Goal: Obtain resource: Download file/media

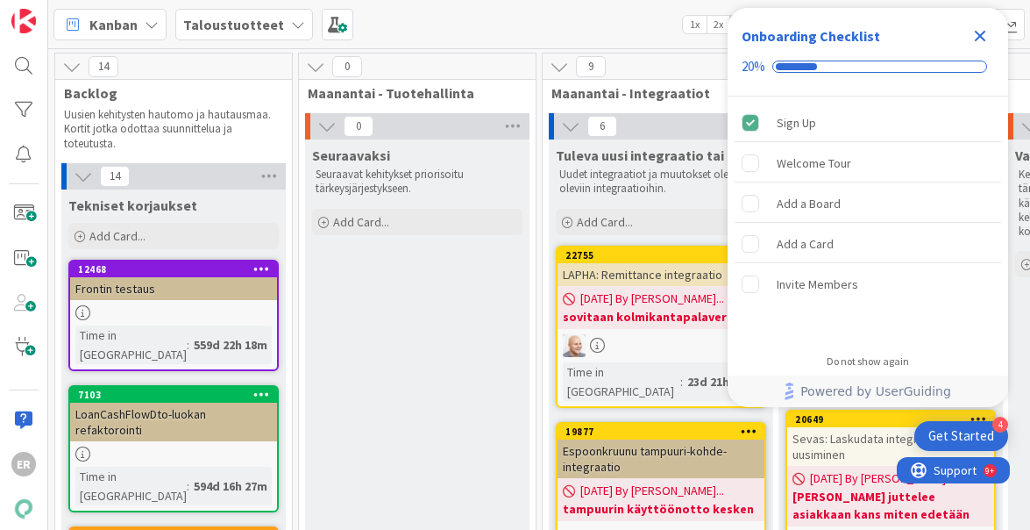
click at [979, 34] on icon "Close Checklist" at bounding box center [980, 36] width 11 height 11
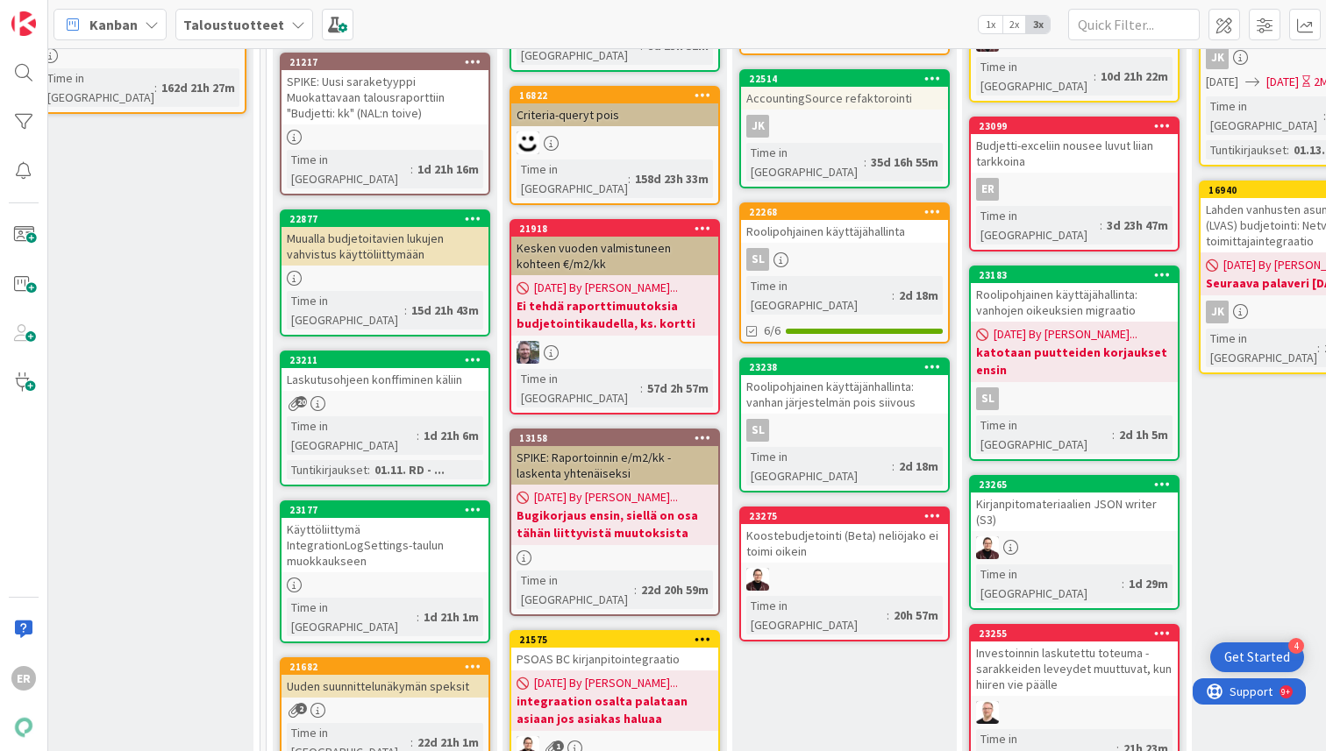
scroll to position [353, 2132]
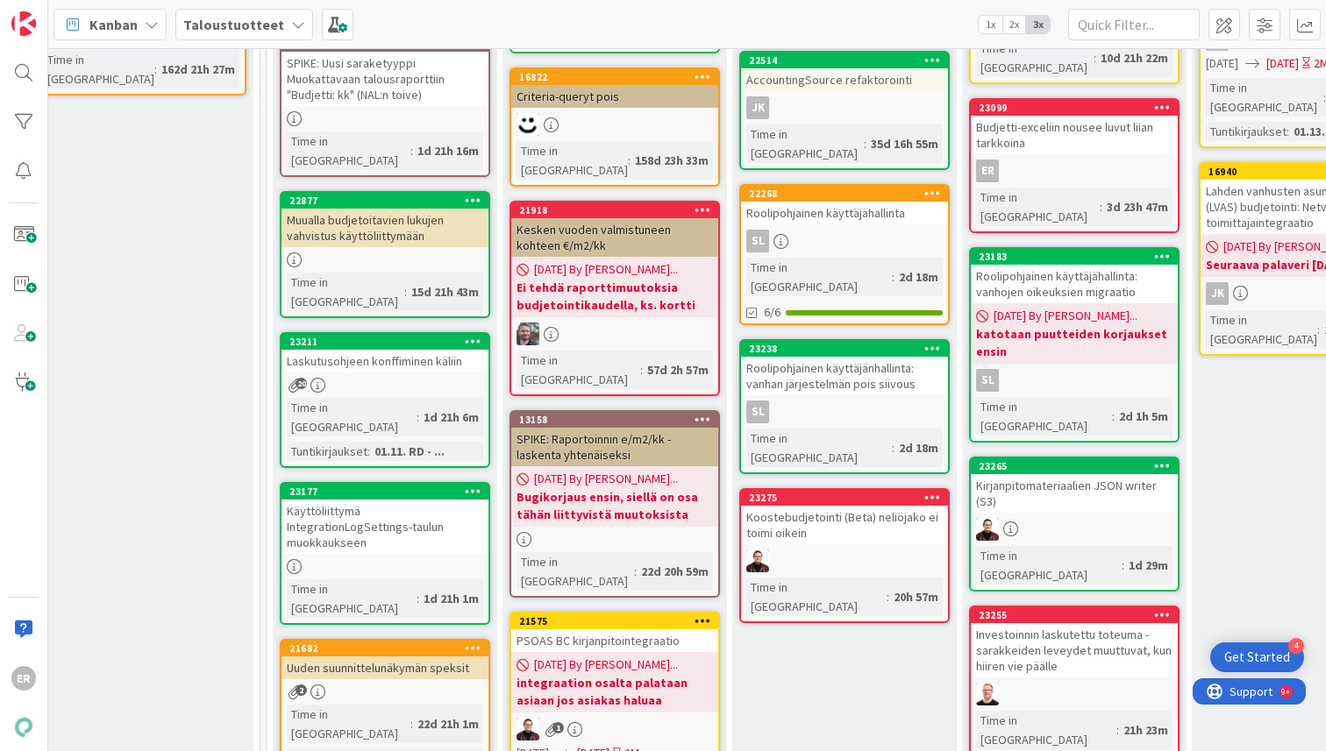
click at [388, 350] on div "Laskutusohjeen konffiminen käliin" at bounding box center [384, 361] width 207 height 23
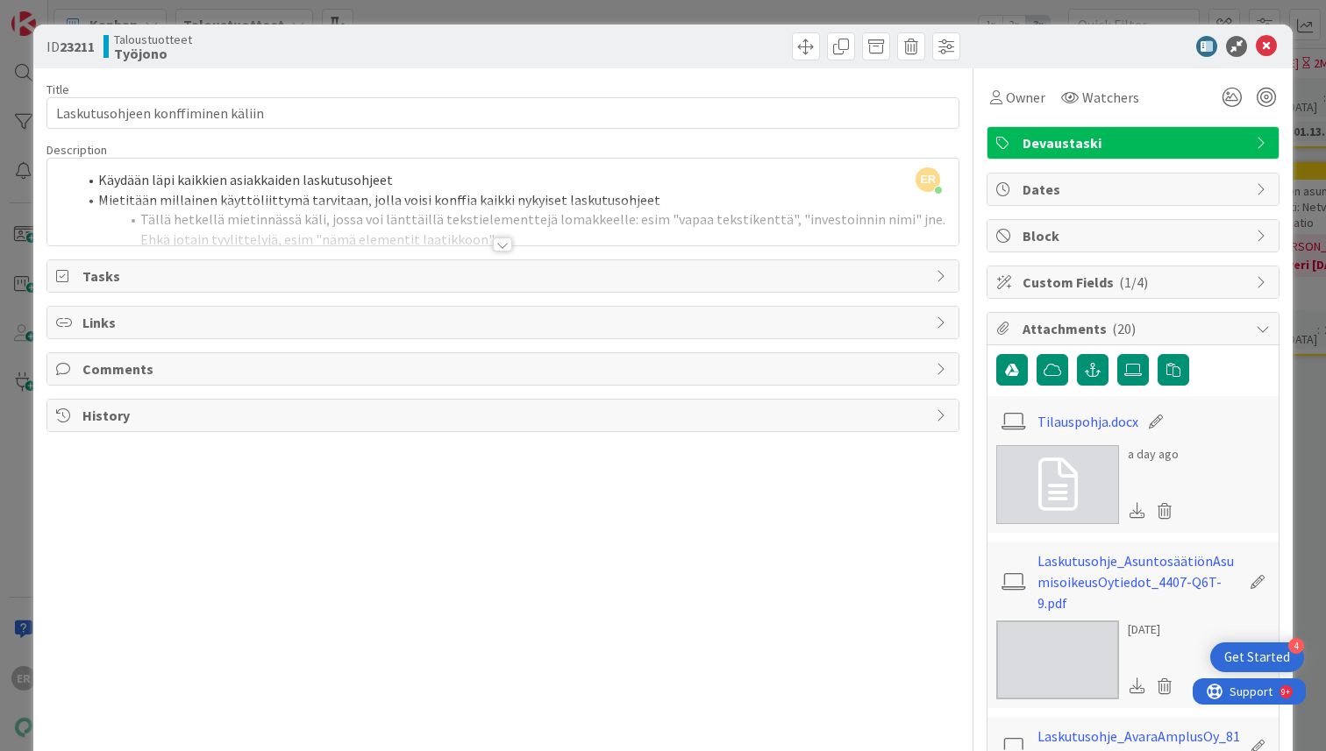
click at [501, 241] on div at bounding box center [502, 245] width 19 height 14
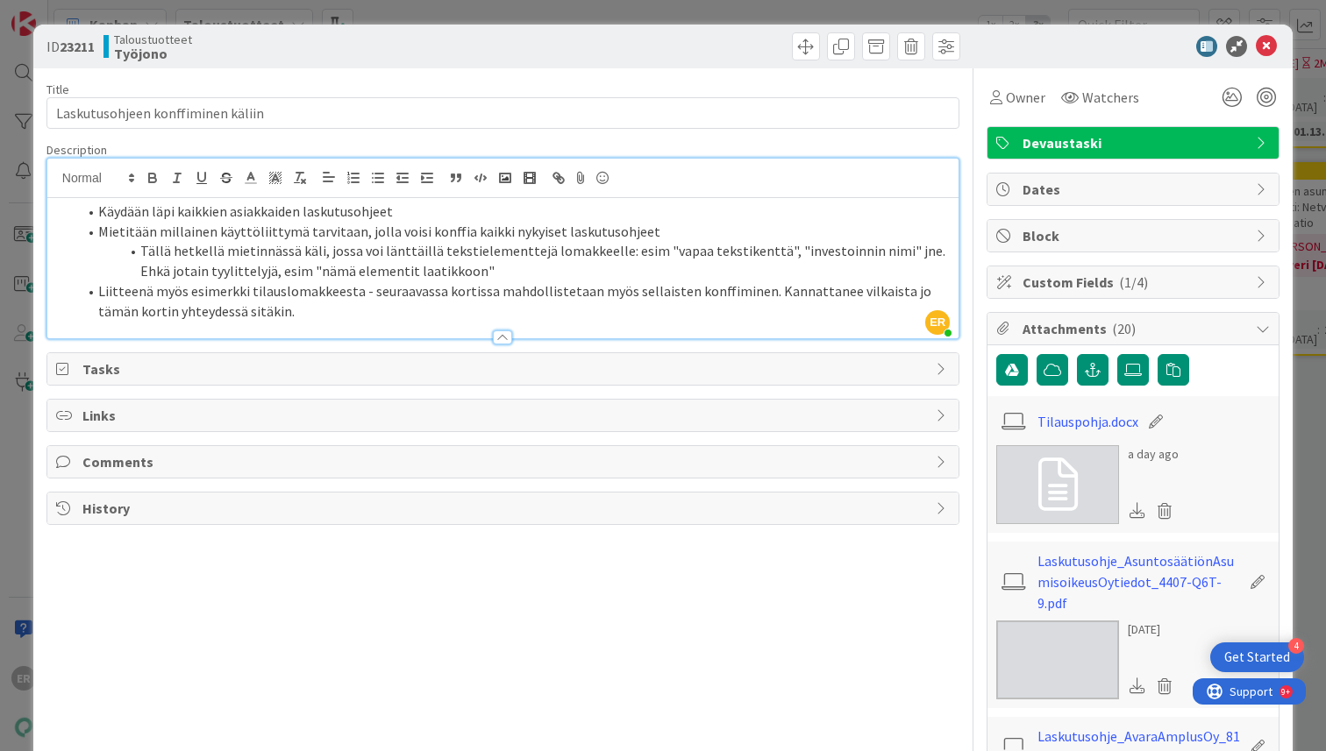
scroll to position [4, 0]
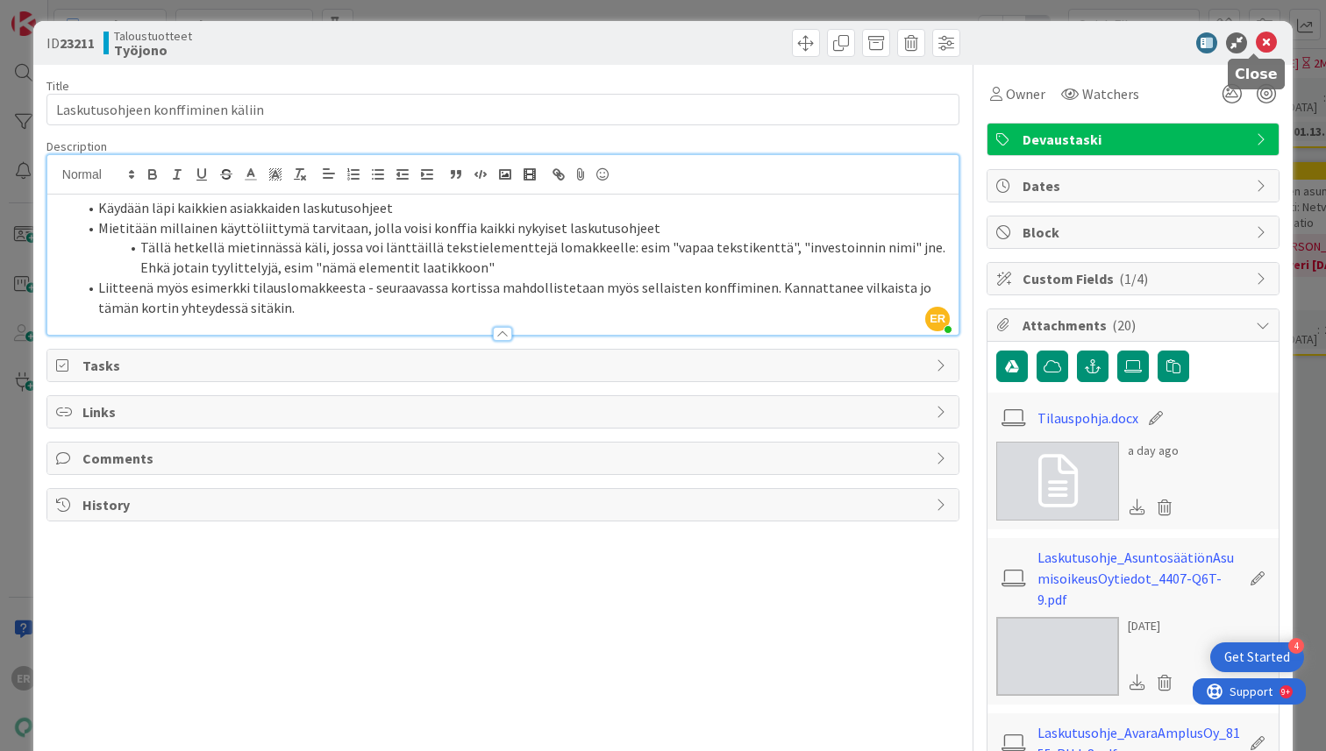
click at [1029, 39] on icon at bounding box center [1266, 42] width 21 height 21
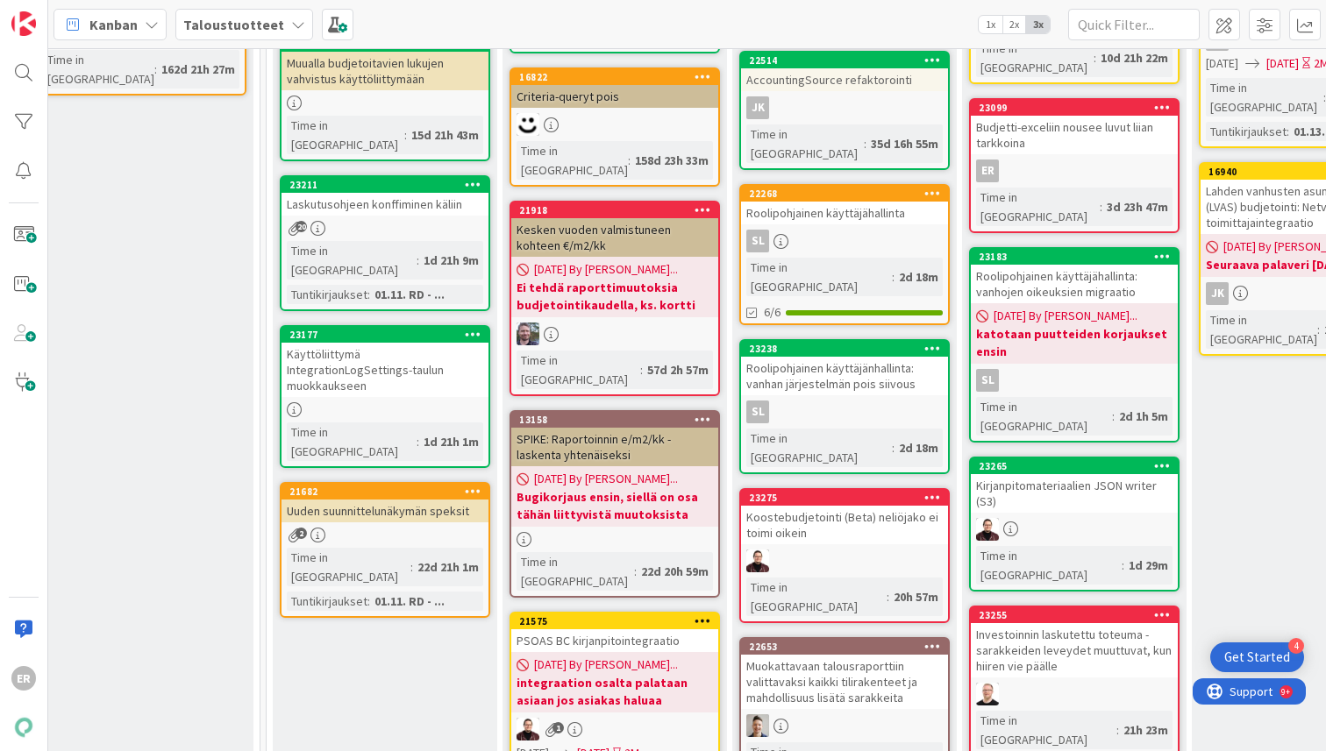
click at [393, 285] on div "01.11. RD - ..." at bounding box center [409, 294] width 79 height 19
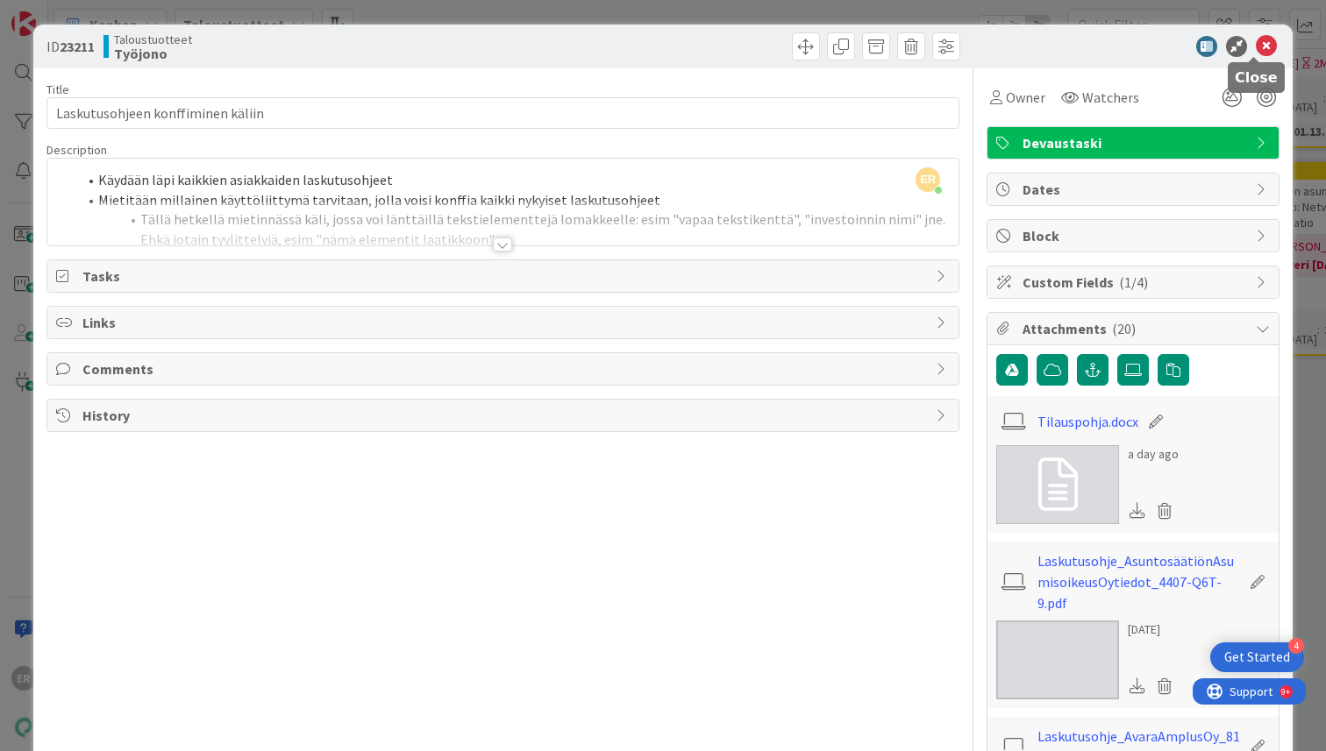
click at [1029, 46] on icon at bounding box center [1266, 46] width 21 height 21
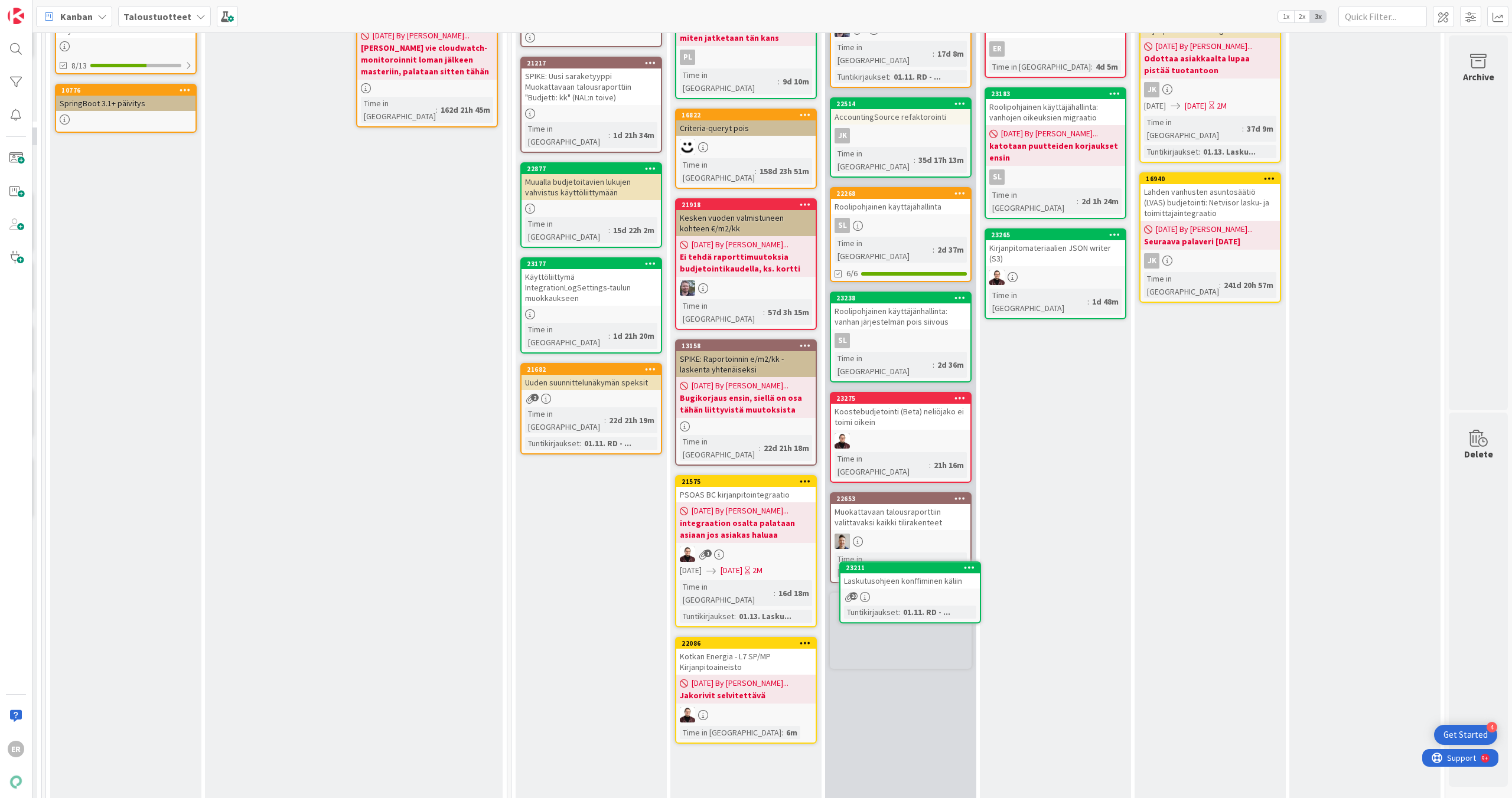
scroll to position [178, 1113]
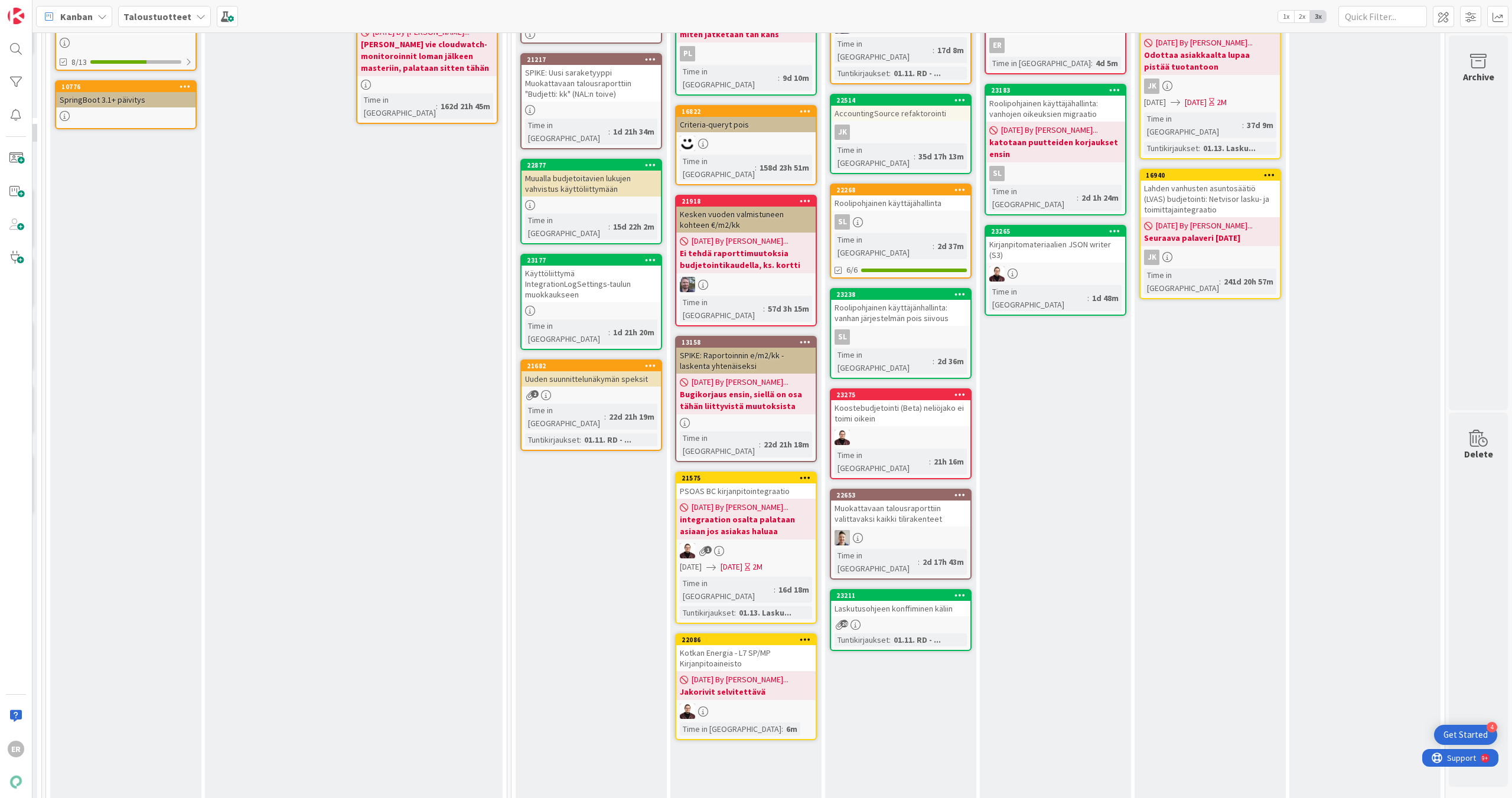
click at [693, 356] on icon at bounding box center [960, 595] width 11 height 8
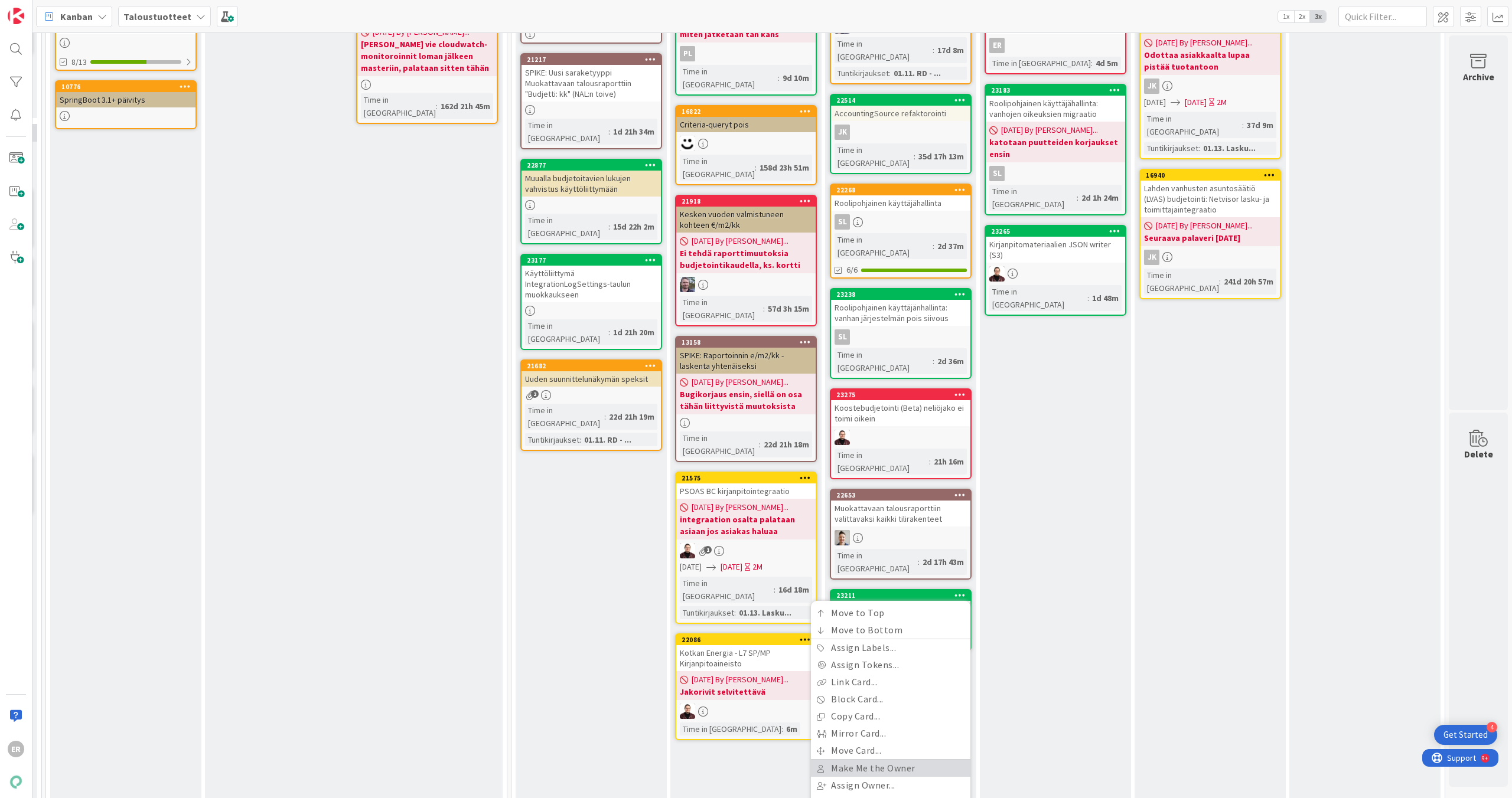
click at [693, 356] on link "Make Me the Owner" at bounding box center [890, 768] width 160 height 17
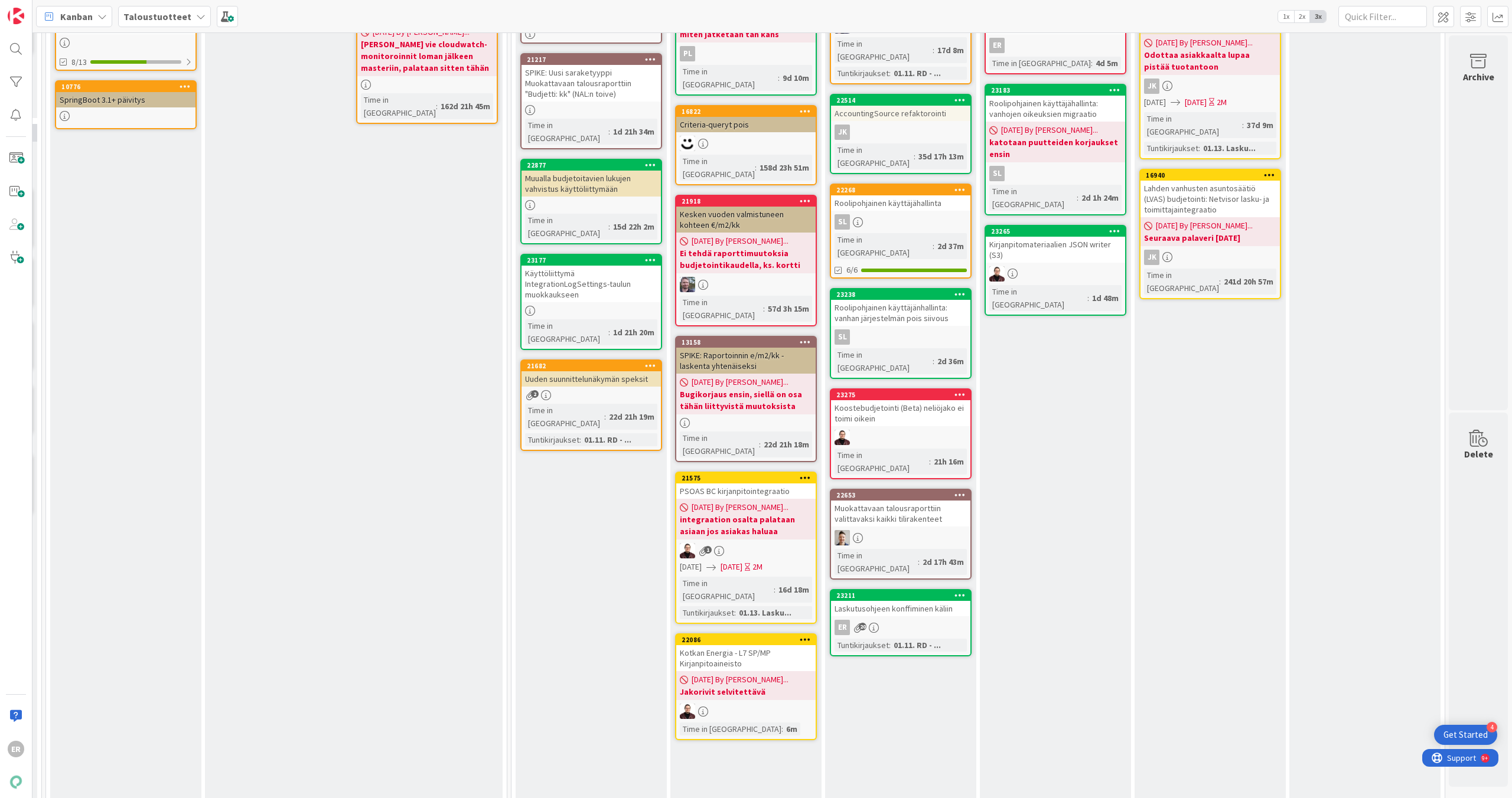
click at [693, 356] on div "Katselmoinnissa Kortista on tehty PR joka odottaa katselmointia tai katselmoint…" at bounding box center [1055, 437] width 151 height 1042
click at [693, 356] on div "Laskutusohjeen konffiminen käliin" at bounding box center [900, 609] width 139 height 15
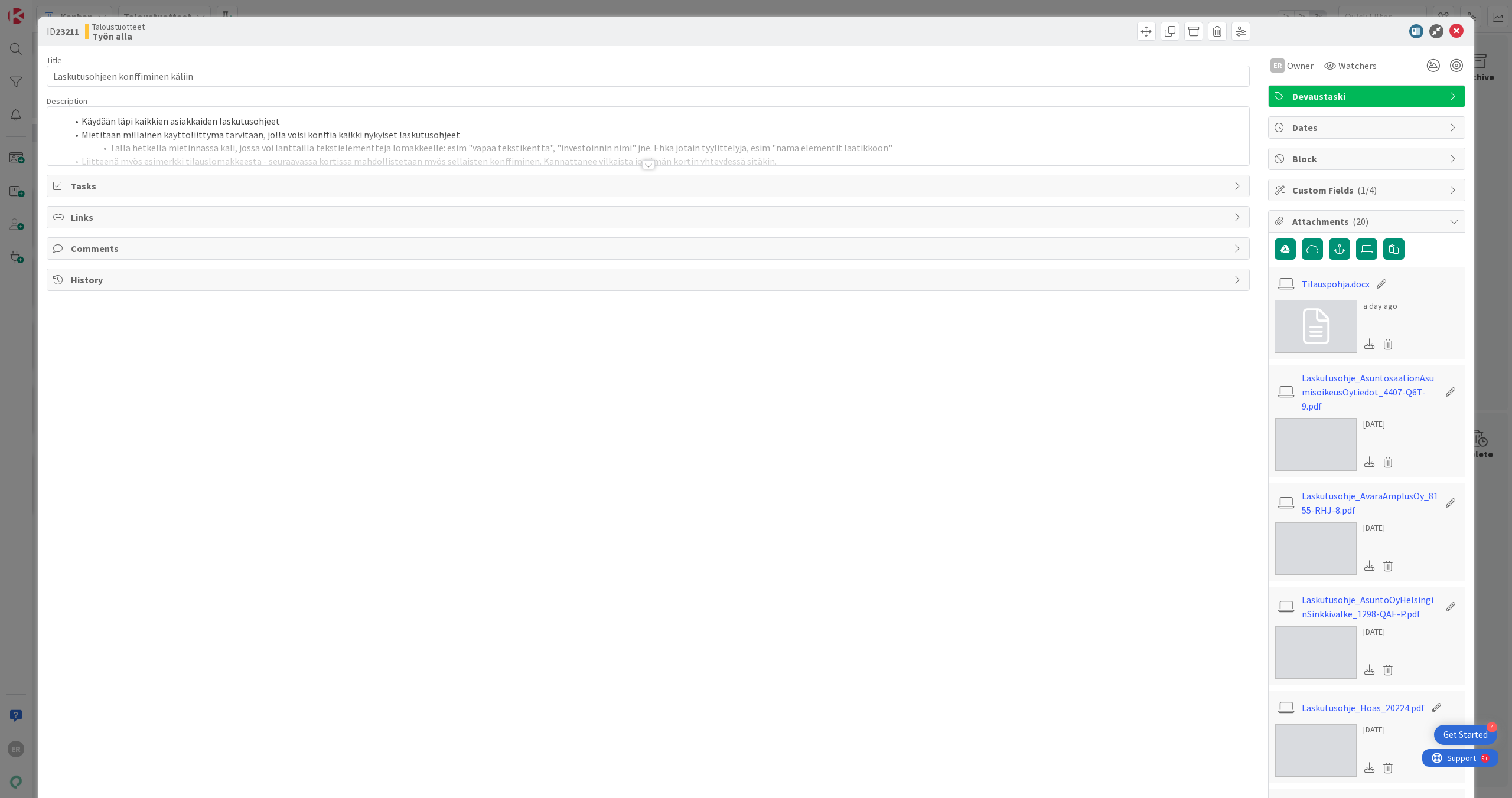
click at [644, 166] on div at bounding box center [648, 165] width 13 height 9
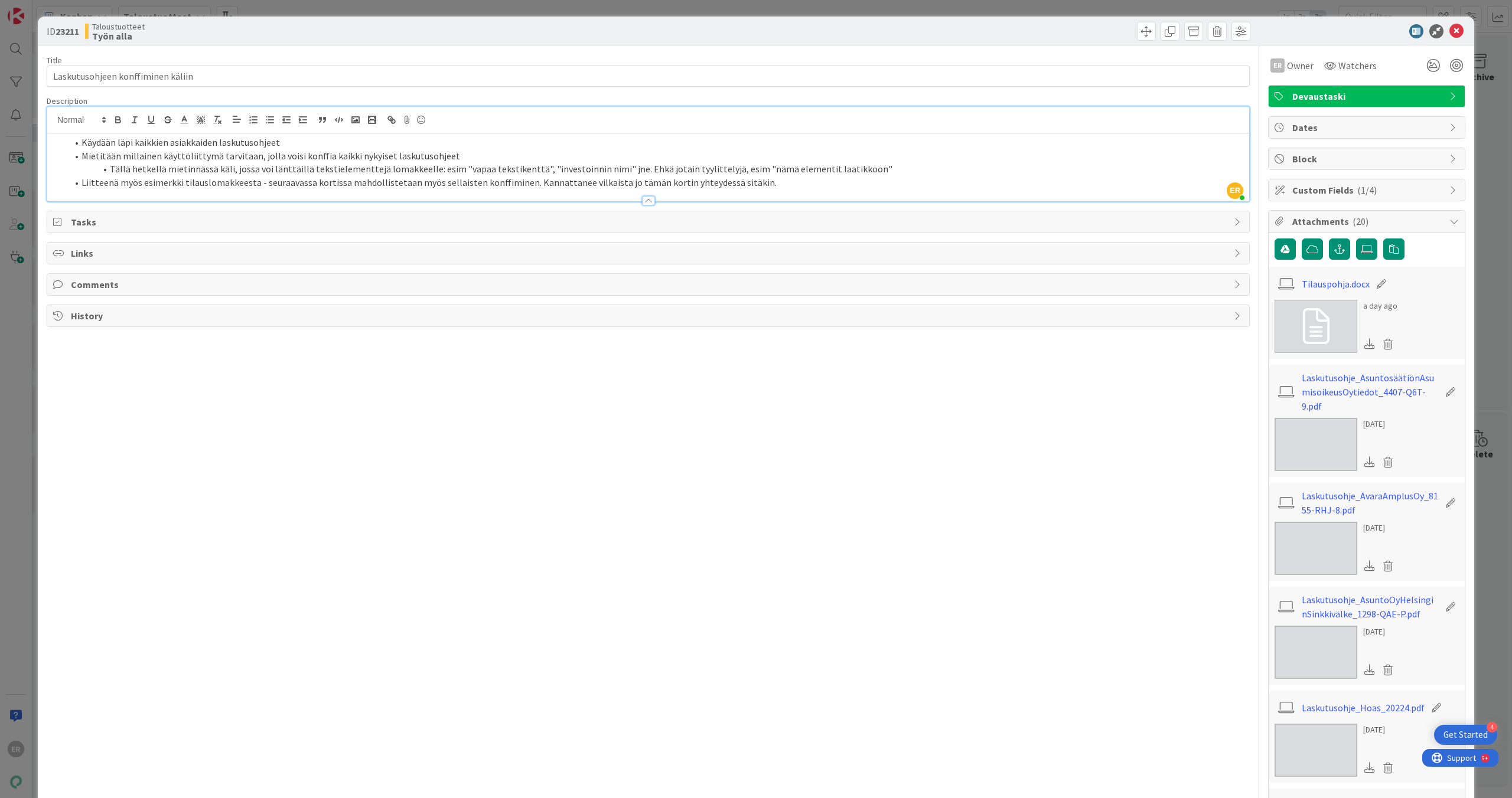
click at [661, 174] on li "Tällä hetkellä mietinnässä käli, jossa voi länttäillä tekstielementtejä lomakke…" at bounding box center [655, 169] width 1176 height 13
click at [693, 285] on link "Tilauspohja.docx" at bounding box center [1335, 284] width 68 height 14
click at [693, 356] on link "Laskutusohje_AsuntosäätiönAsumisoikeusOytiedot_4407-Q6T-9.pdf" at bounding box center [1369, 392] width 137 height 42
click at [693, 356] on link "Laskutusohje_AvaraAmplusOy_8155-RHJ-8.pdf" at bounding box center [1369, 503] width 137 height 28
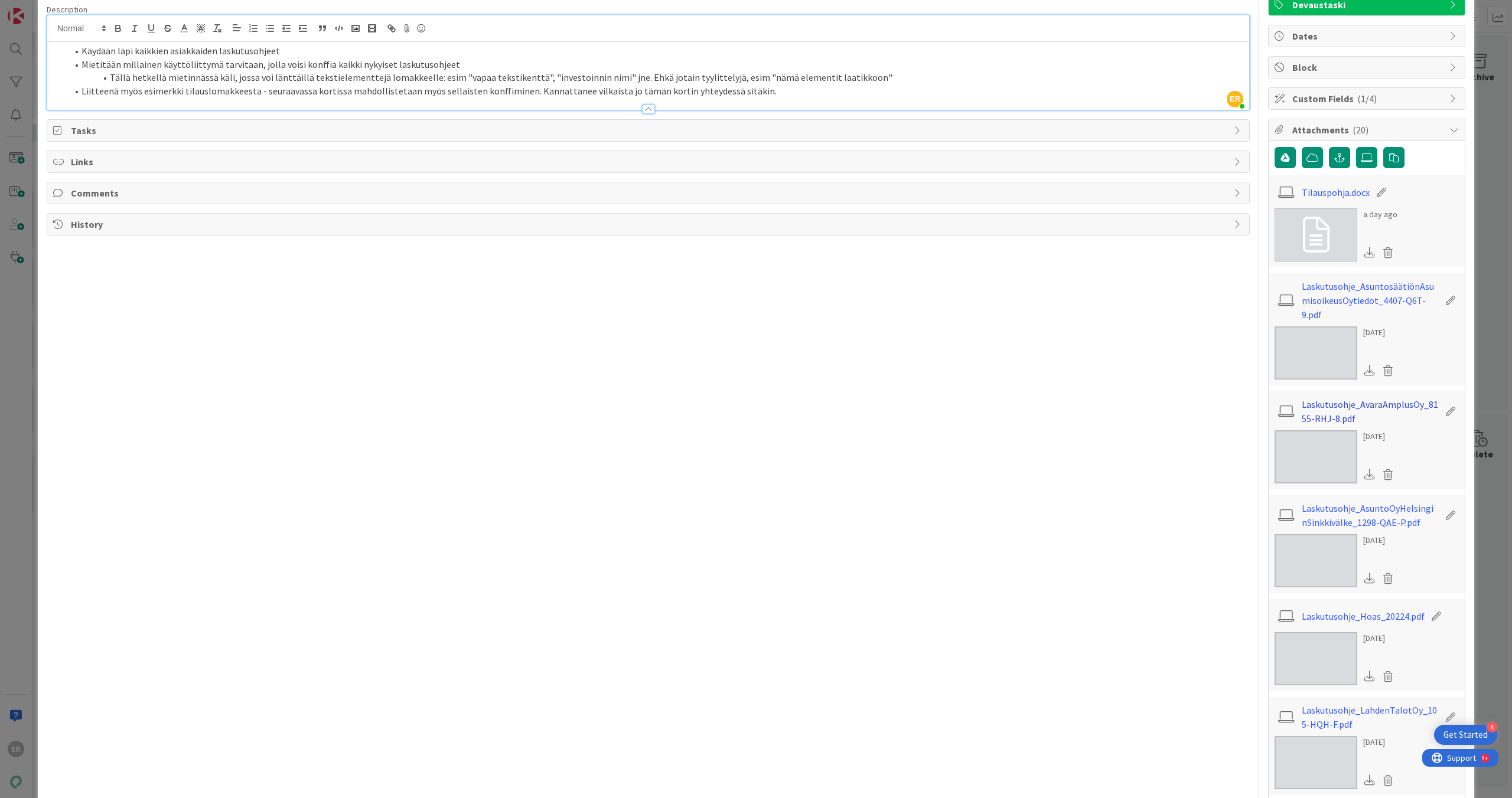
scroll to position [141, 0]
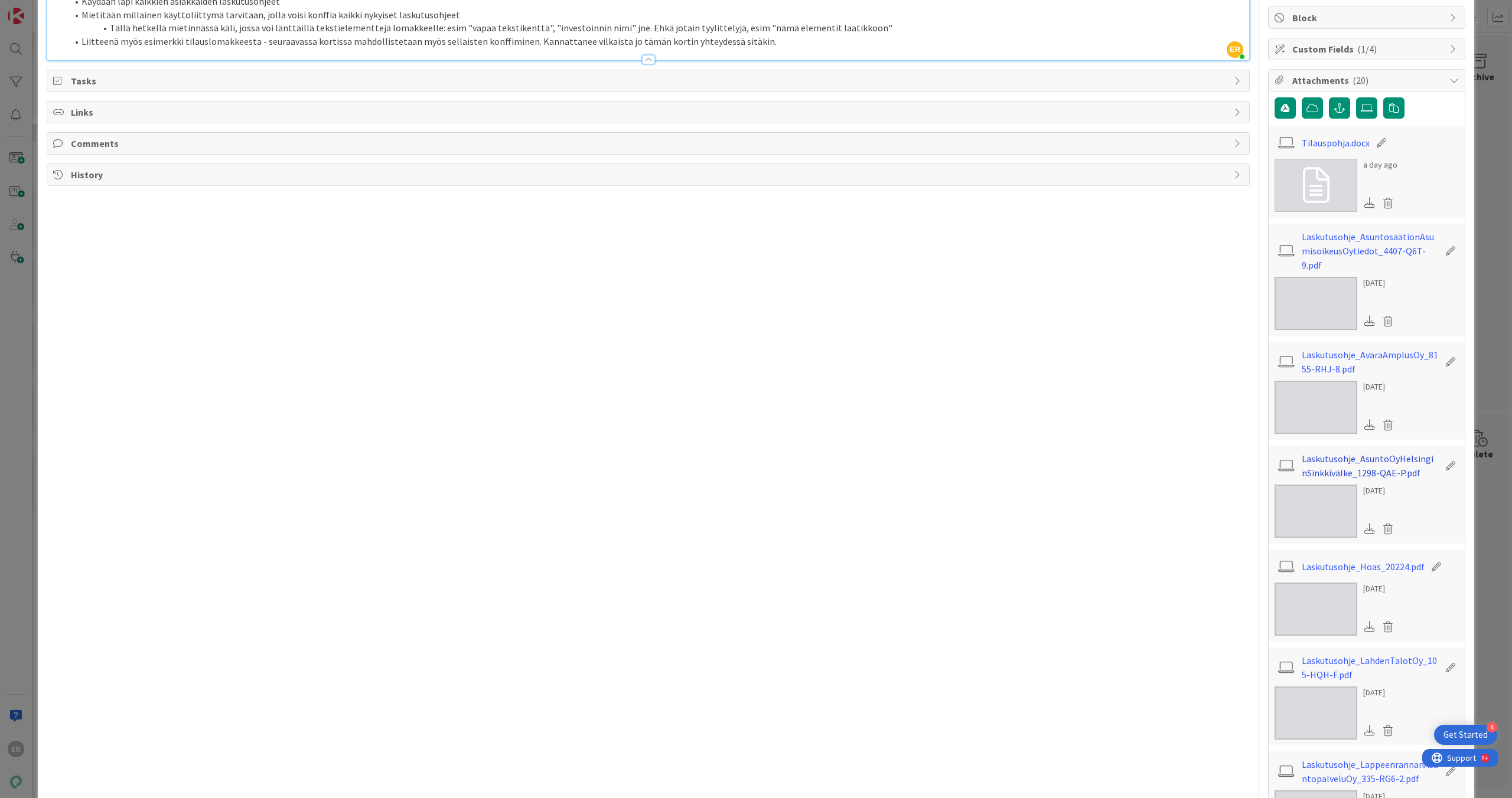
click at [693, 356] on link "Laskutusohje_AsuntoOyHelsinginSinkkivälke_1298-QAE-P.pdf" at bounding box center [1369, 466] width 137 height 28
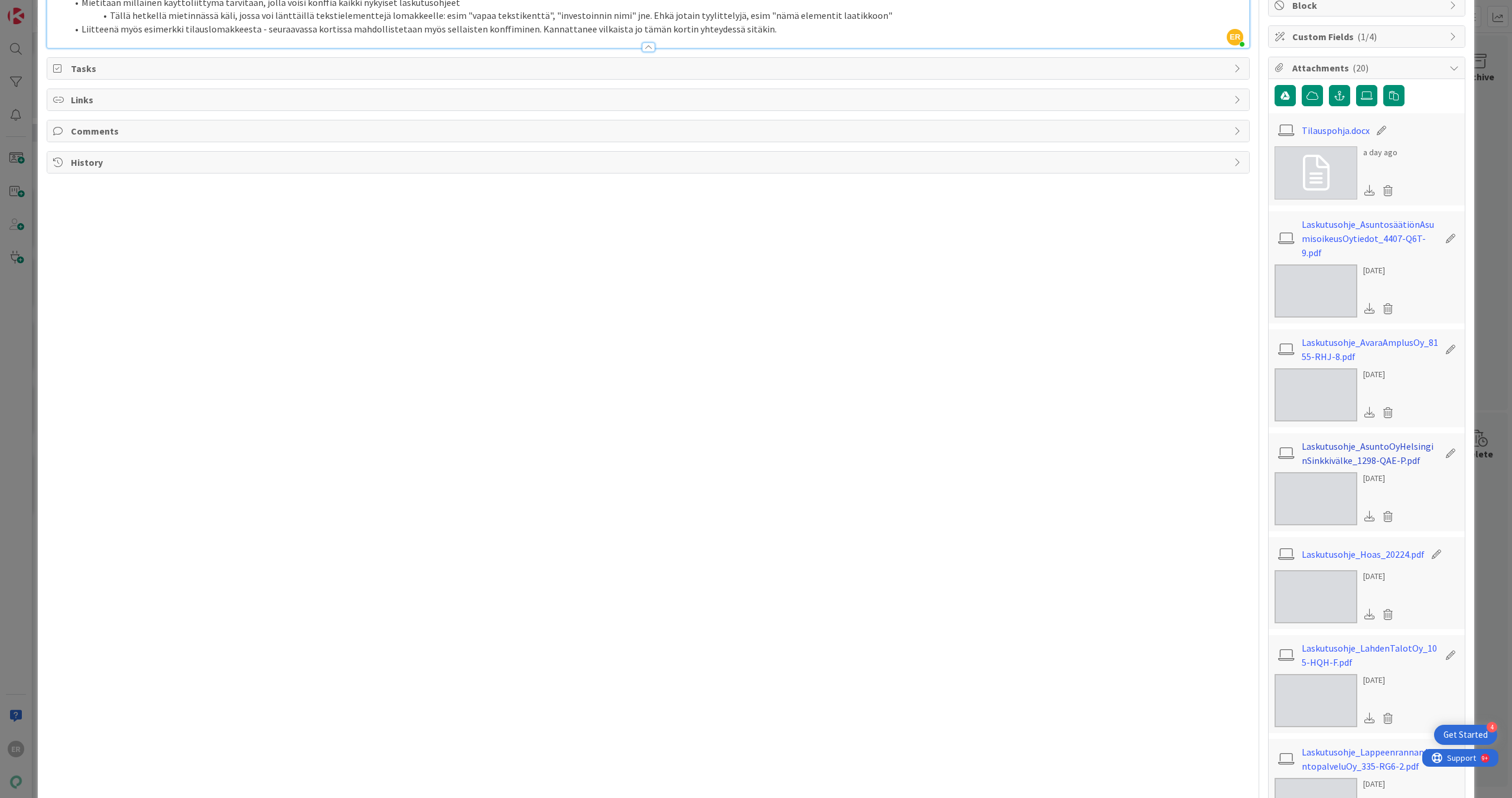
scroll to position [160, 0]
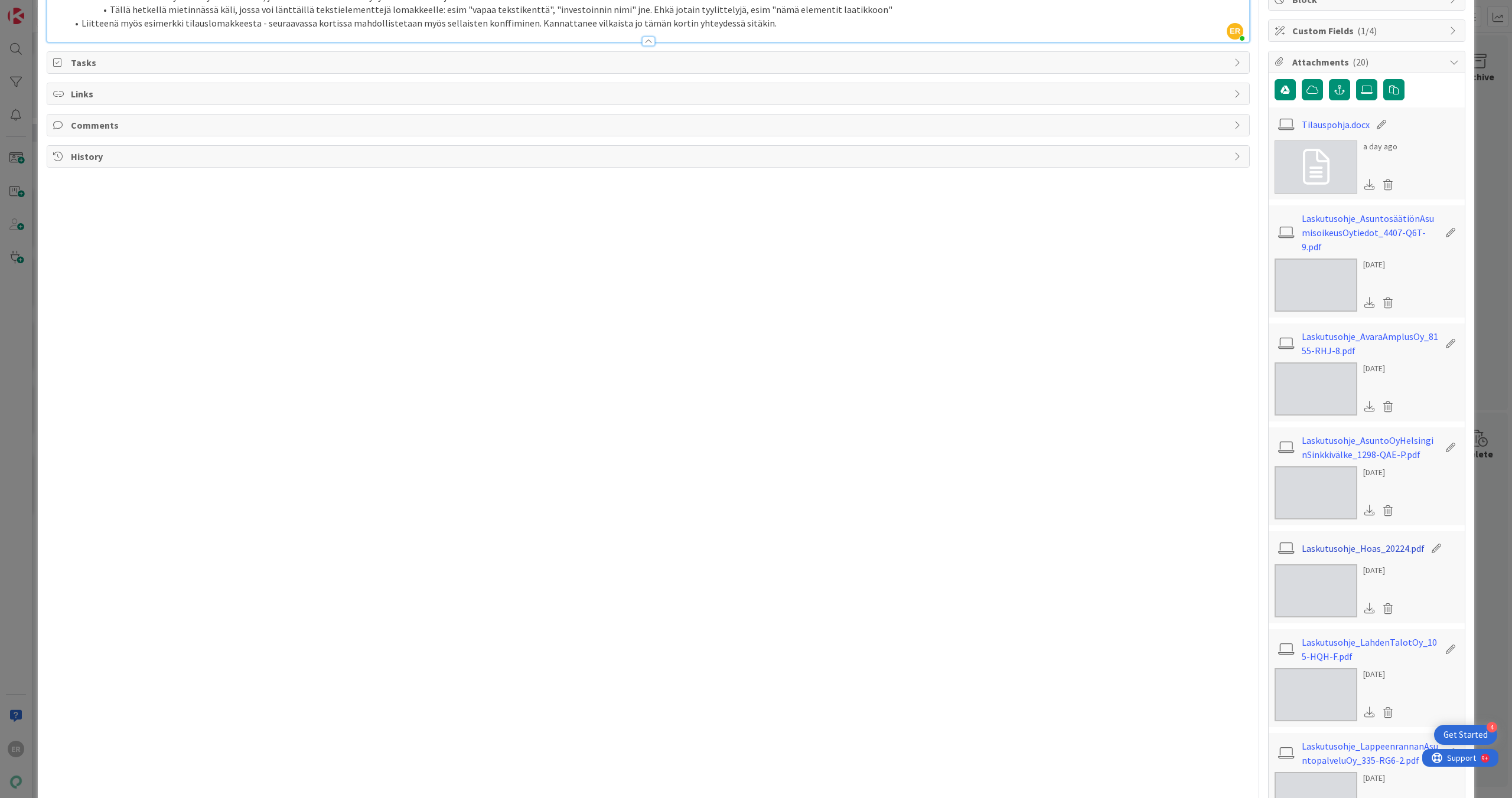
click at [693, 356] on link "Laskutusohje_Hoas_20224.pdf" at bounding box center [1362, 548] width 123 height 14
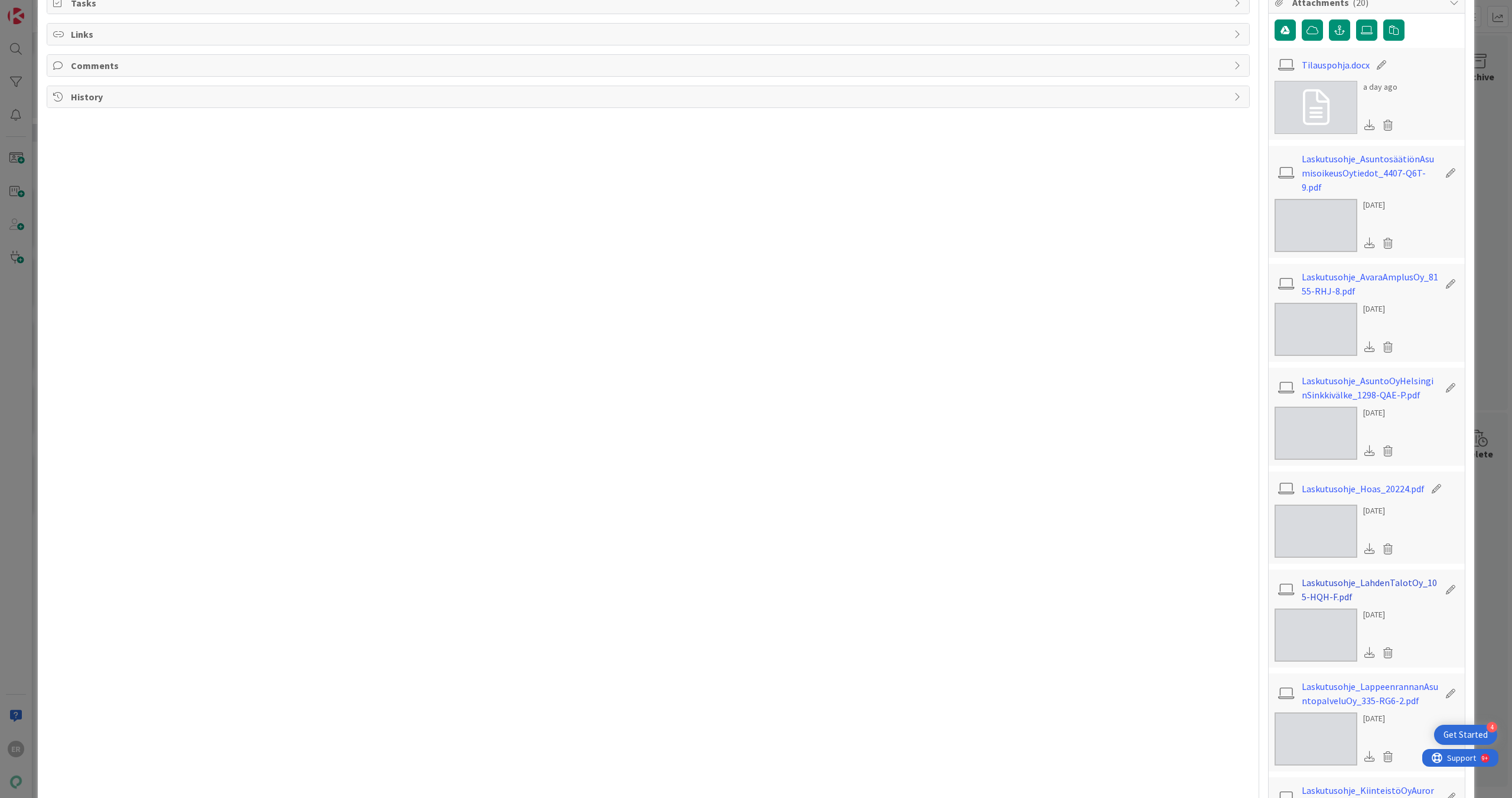
scroll to position [220, 0]
click at [693, 356] on link "Laskutusohje_LahdenTalotOy_105-HQH-F.pdf" at bounding box center [1369, 589] width 137 height 28
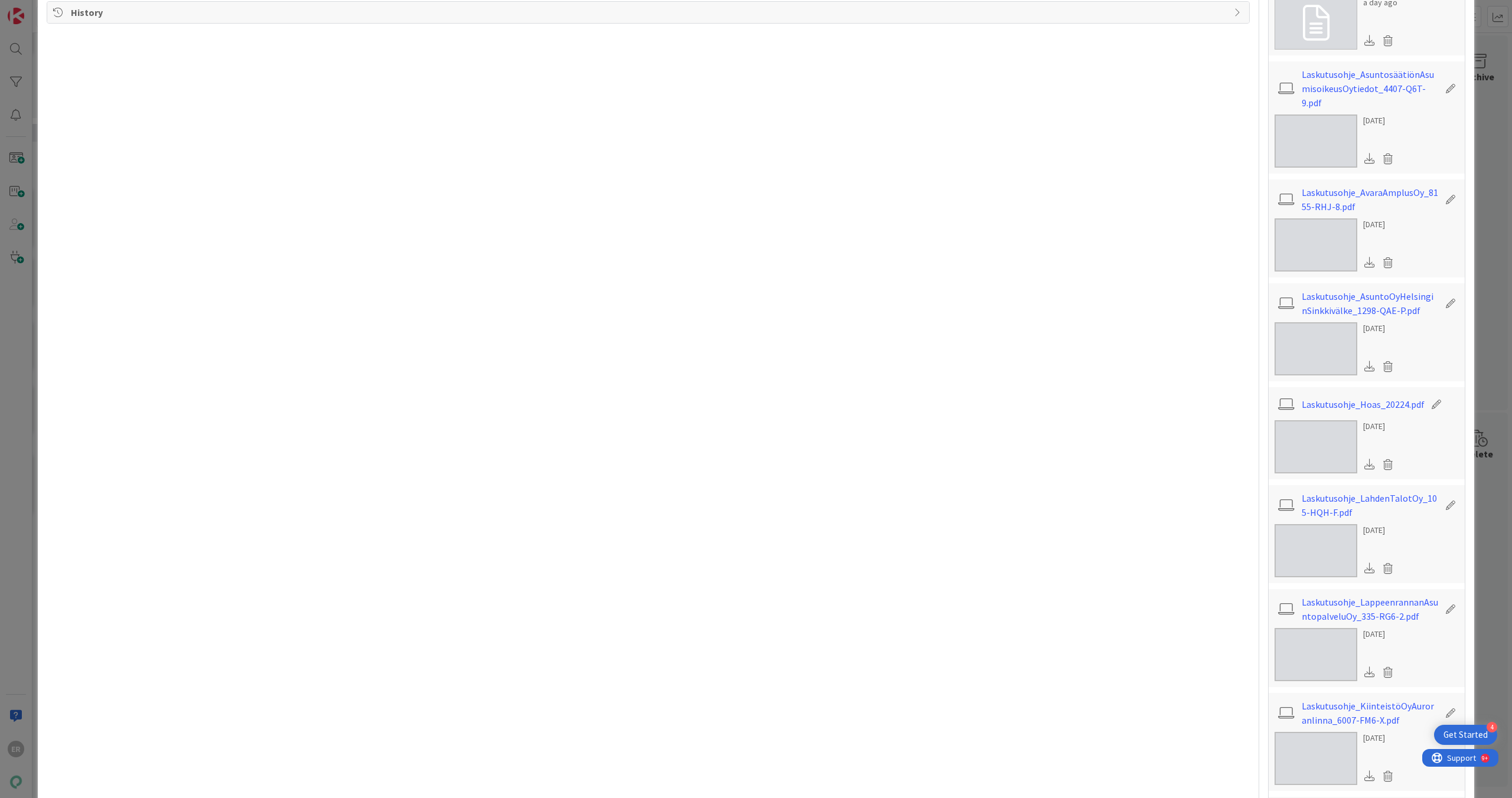
scroll to position [319, 0]
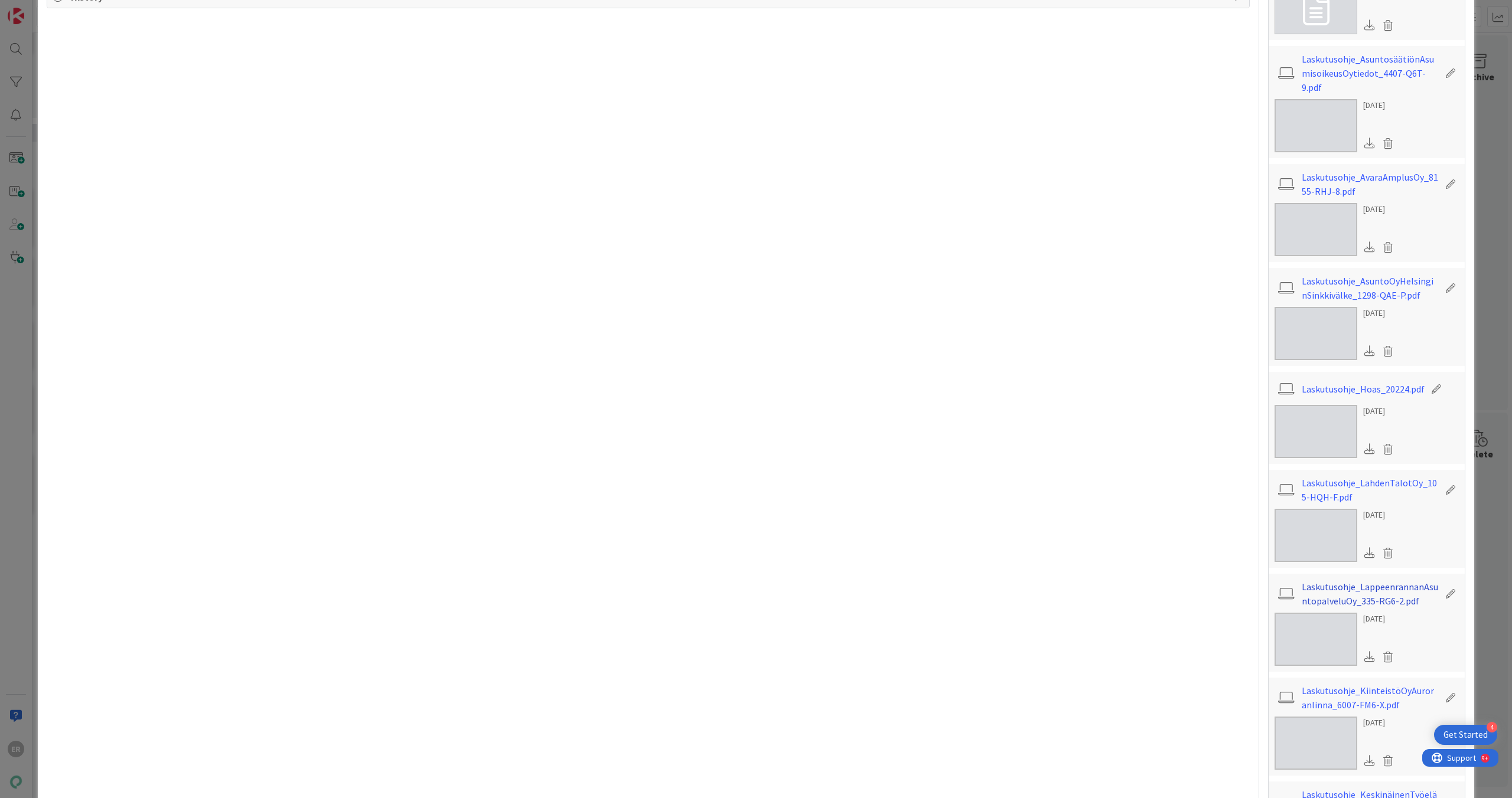
click at [693, 356] on link "Laskutusohje_LappeenrannanAsuntopalveluOy_335-RG6-2.pdf" at bounding box center [1369, 594] width 137 height 28
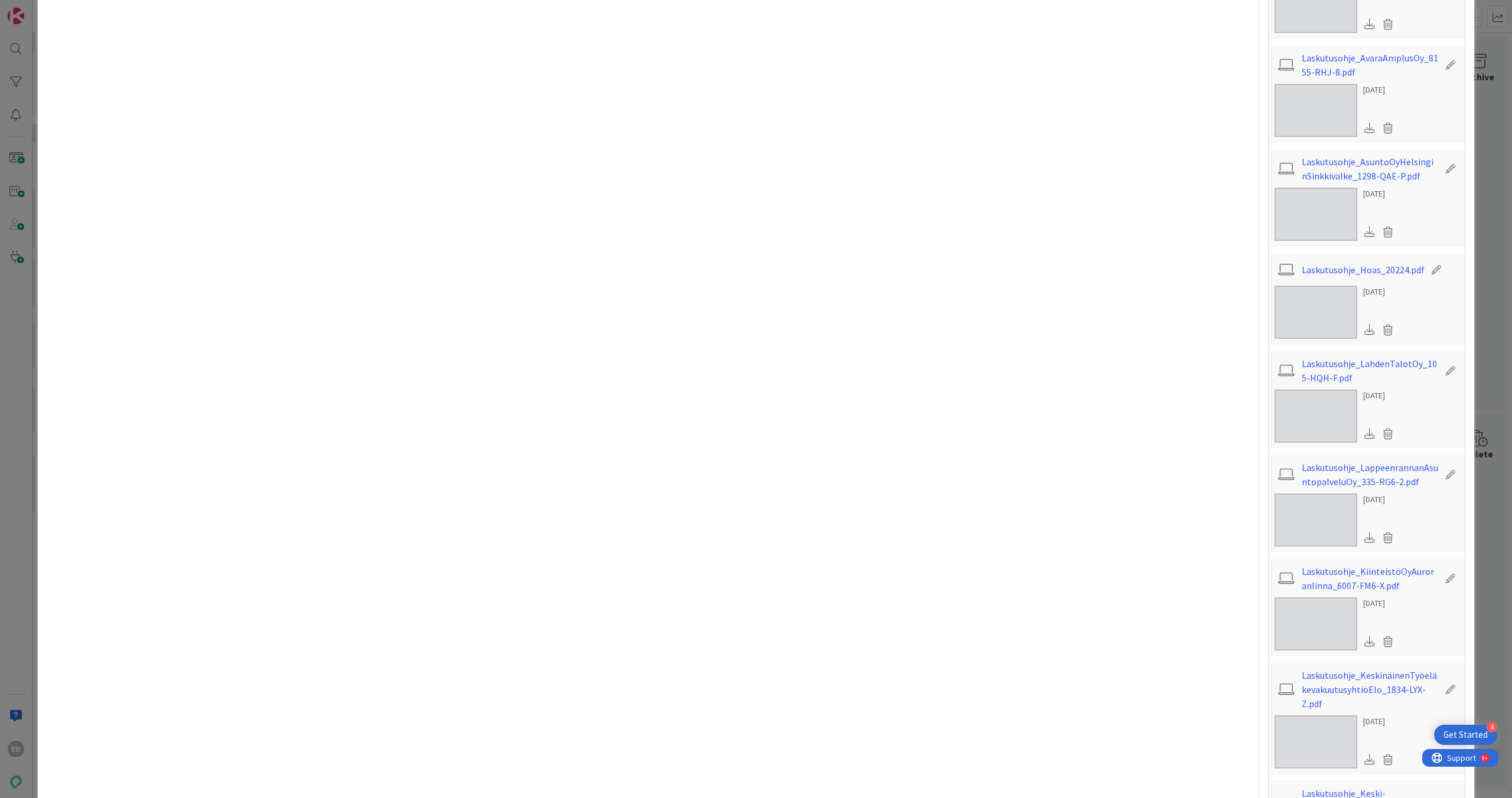
scroll to position [438, 0]
click at [693, 356] on link "Laskutusohje_KiinteistöOyAuroranlinna_6007-FM6-X.pdf" at bounding box center [1369, 578] width 137 height 28
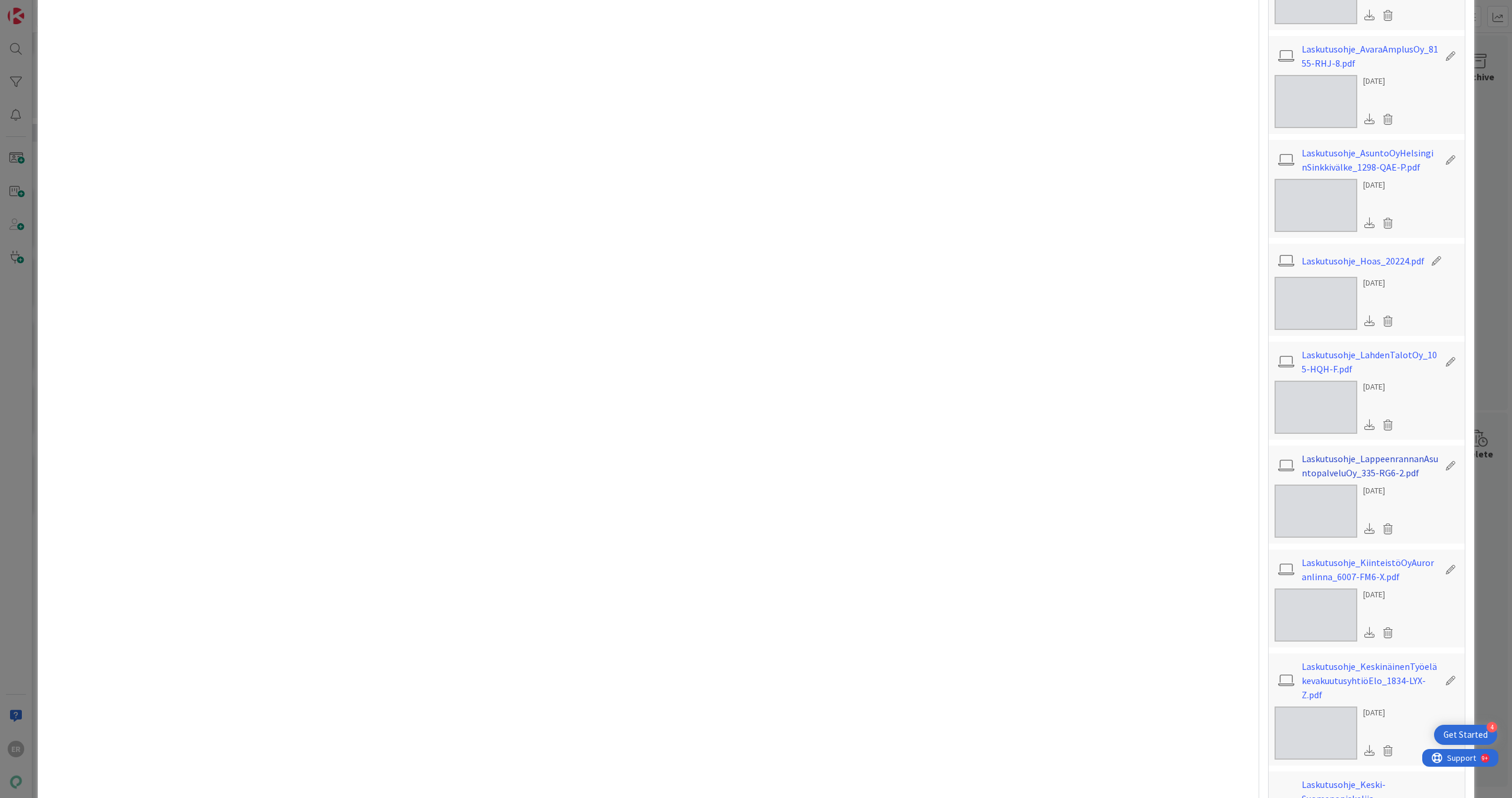
scroll to position [459, 0]
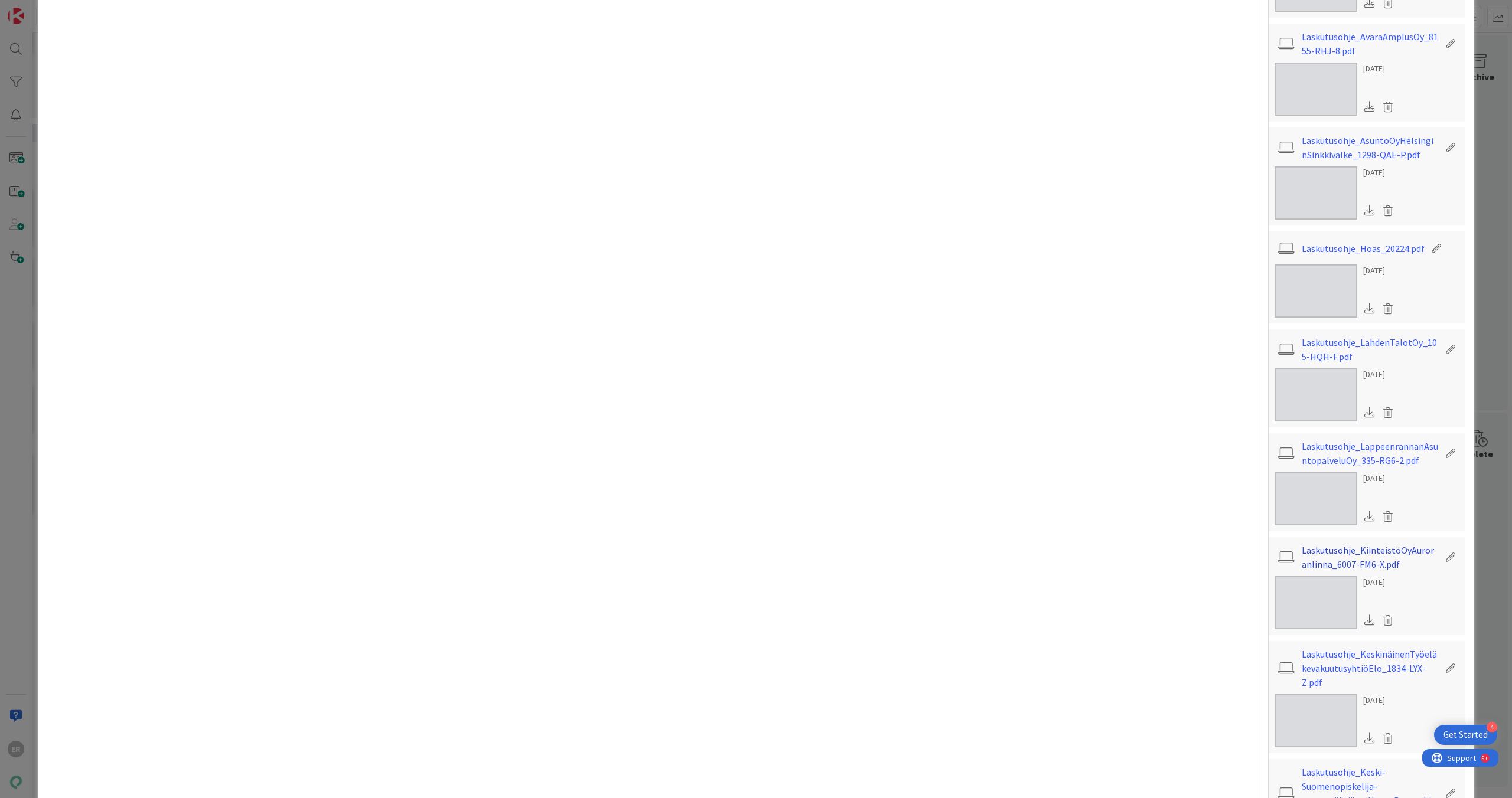
click at [693, 356] on link "Laskutusohje_KiinteistöOyAuroranlinna_6007-FM6-X.pdf" at bounding box center [1369, 558] width 137 height 28
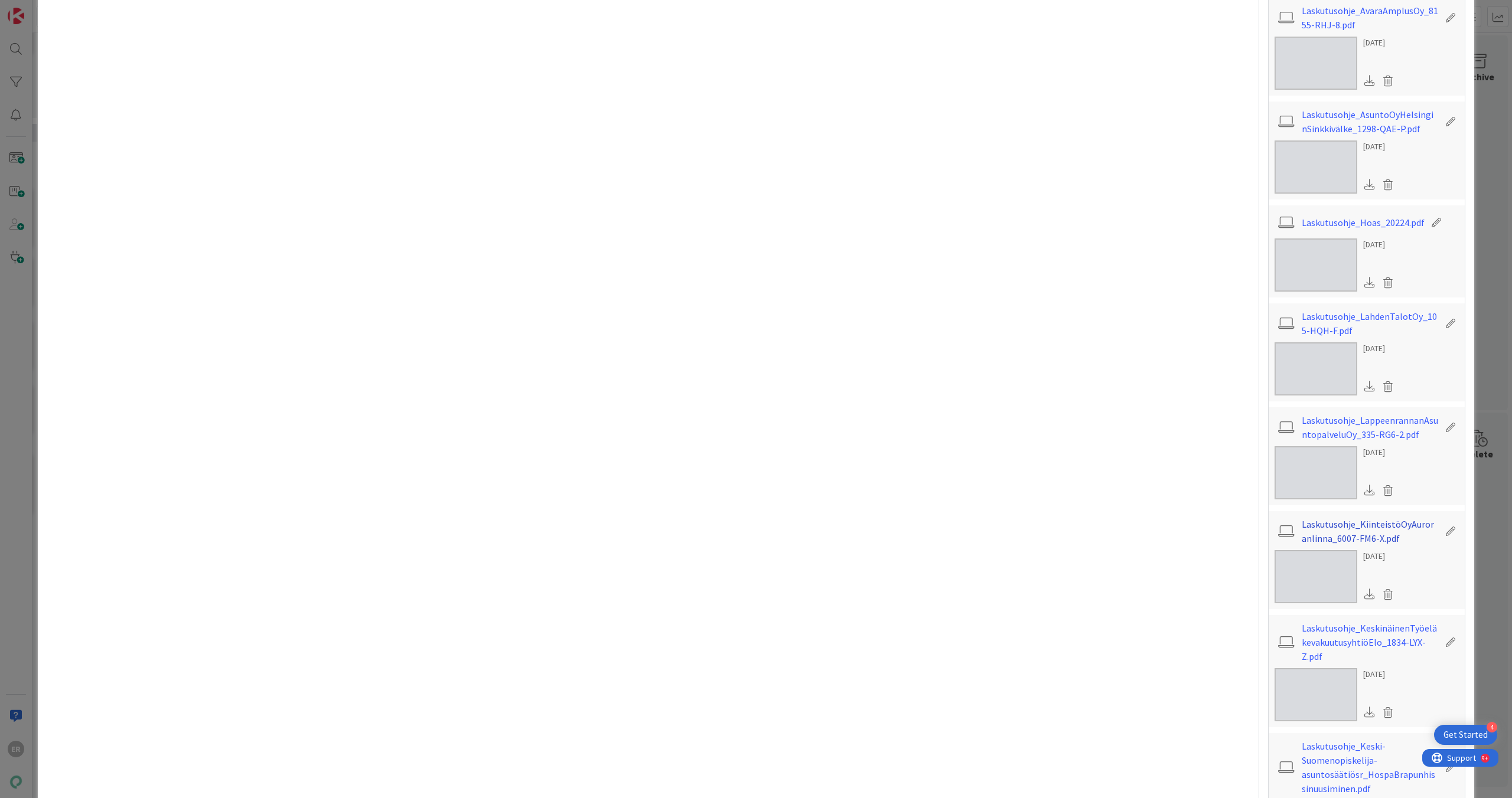
scroll to position [492, 0]
click at [693, 356] on link "Laskutusohje_KiinteistöOyAuroranlinna_6007-FM6-X.pdf" at bounding box center [1369, 525] width 137 height 28
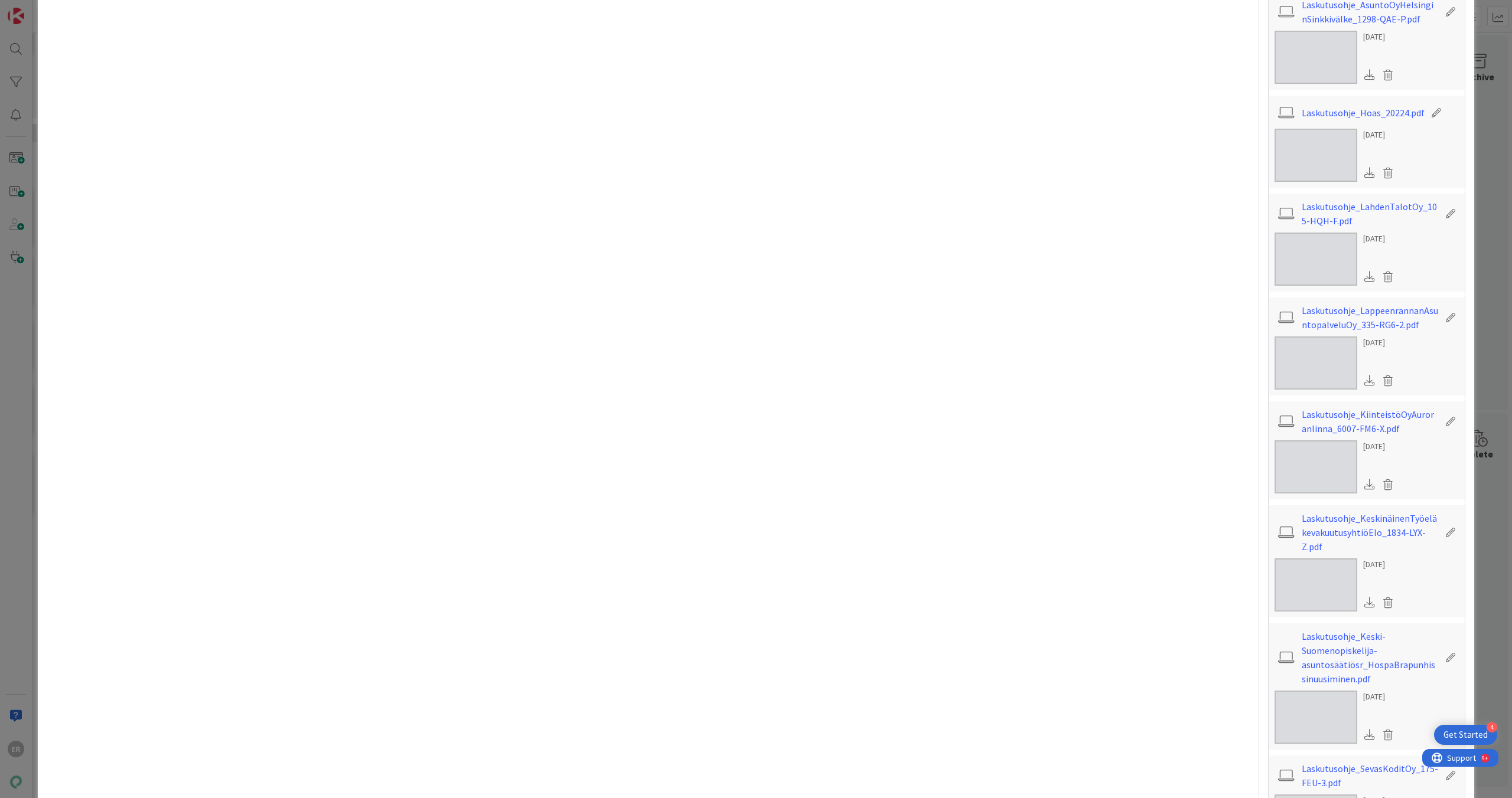
scroll to position [597, 0]
click at [693, 356] on link "Laskutusohje_KeskinäinenTyöeläkevakuutusyhtiöElo_1834-LYX-Z.pdf" at bounding box center [1369, 530] width 137 height 42
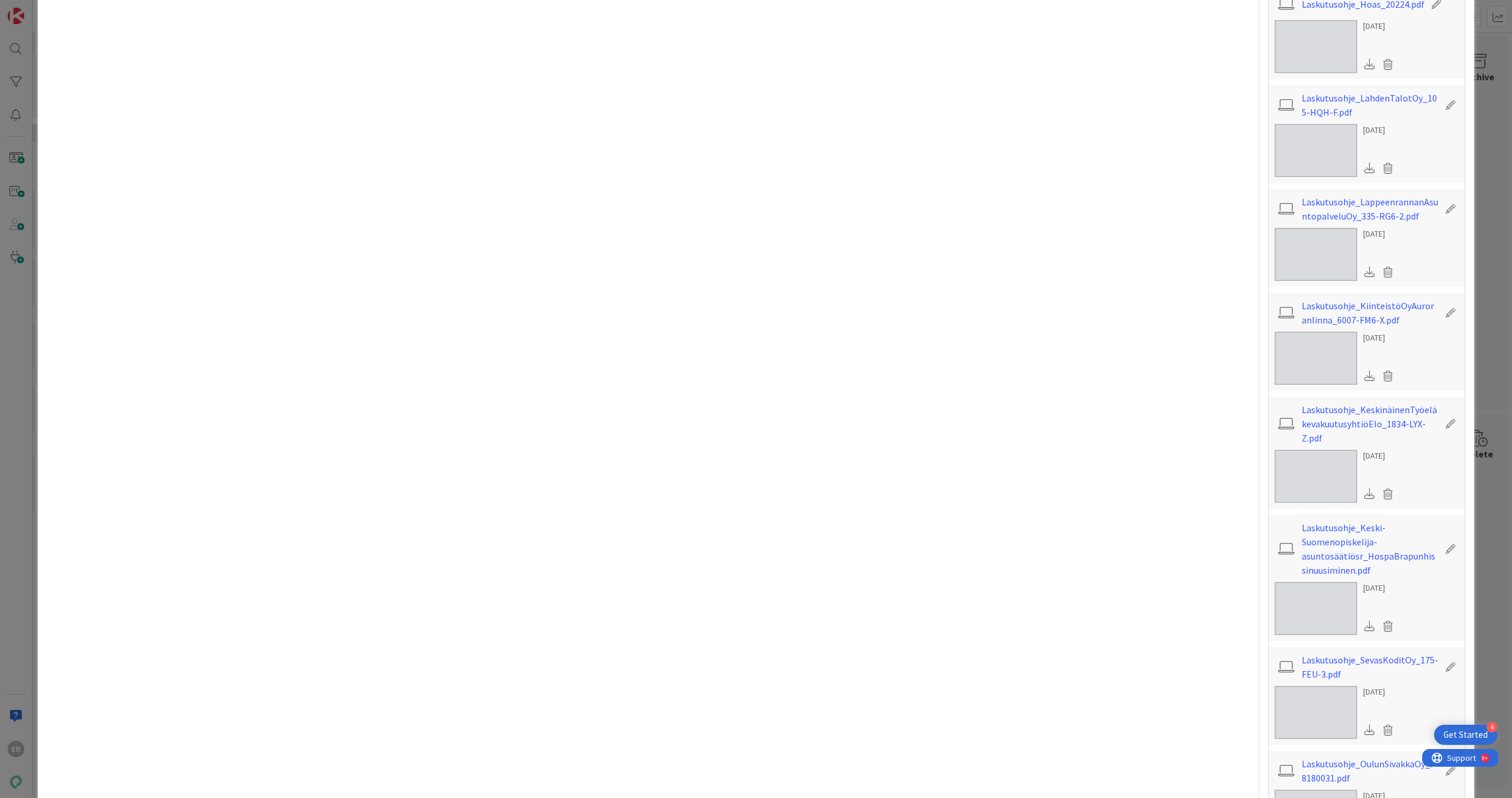
scroll to position [753, 0]
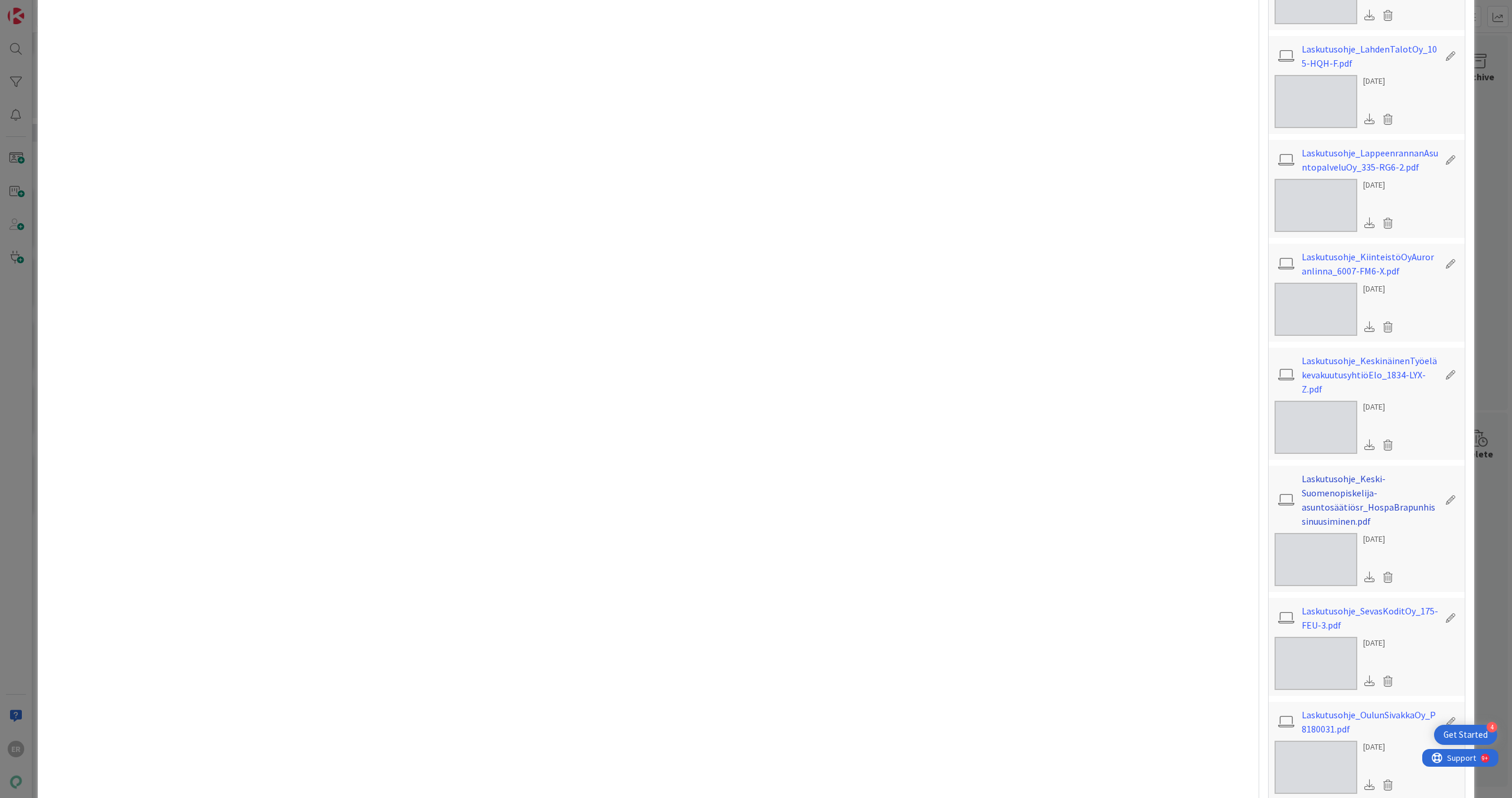
click at [693, 356] on link "Laskutusohje_Keski-Suomenopiskelija-asuntosäätiösr_HospaBrapunhissinuusiminen.p…" at bounding box center [1369, 500] width 137 height 57
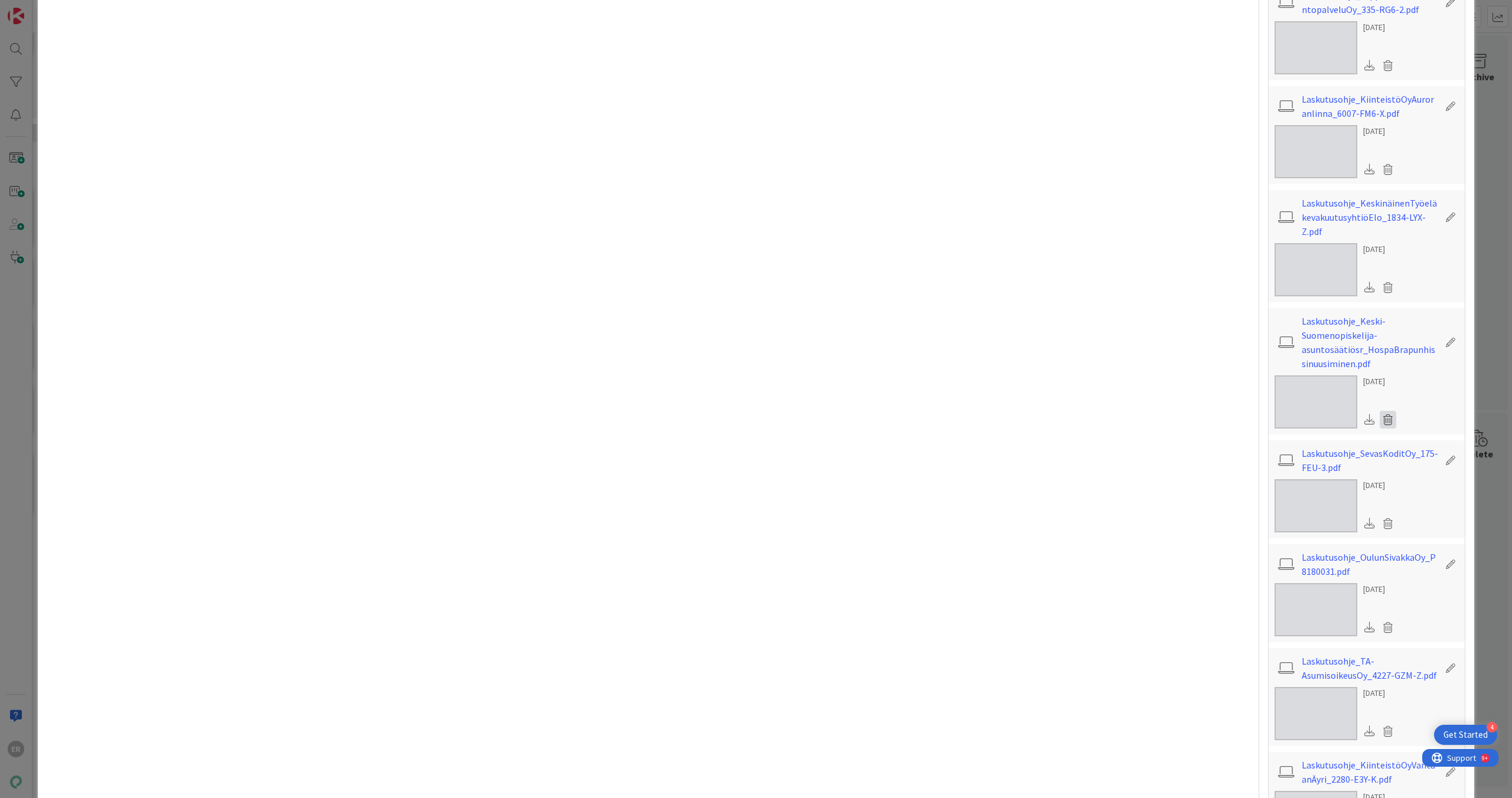
scroll to position [911, 0]
click at [693, 356] on link "Laskutusohje_SevasKoditOy_175-FEU-3.pdf" at bounding box center [1369, 460] width 137 height 28
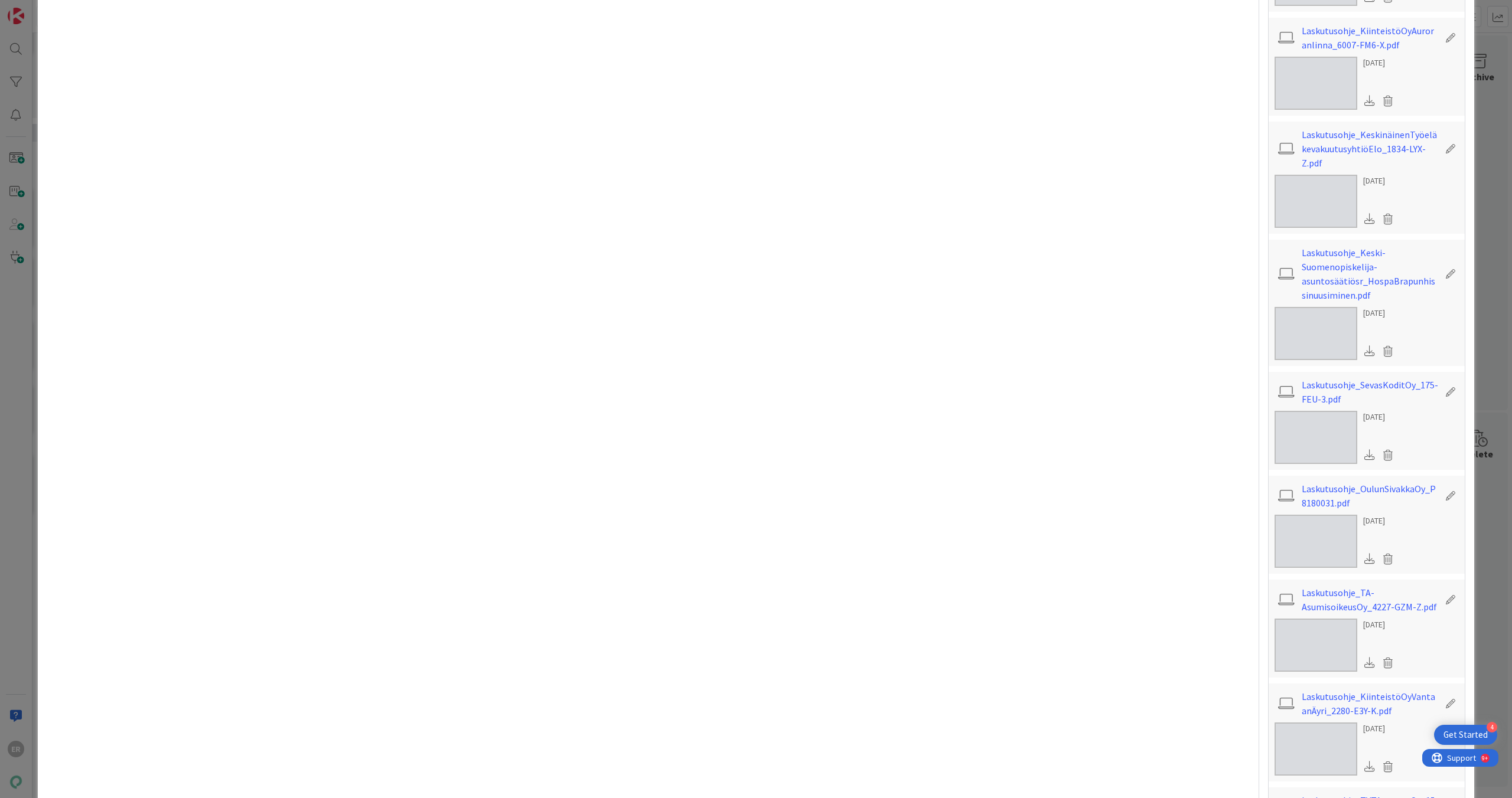
scroll to position [1004, 0]
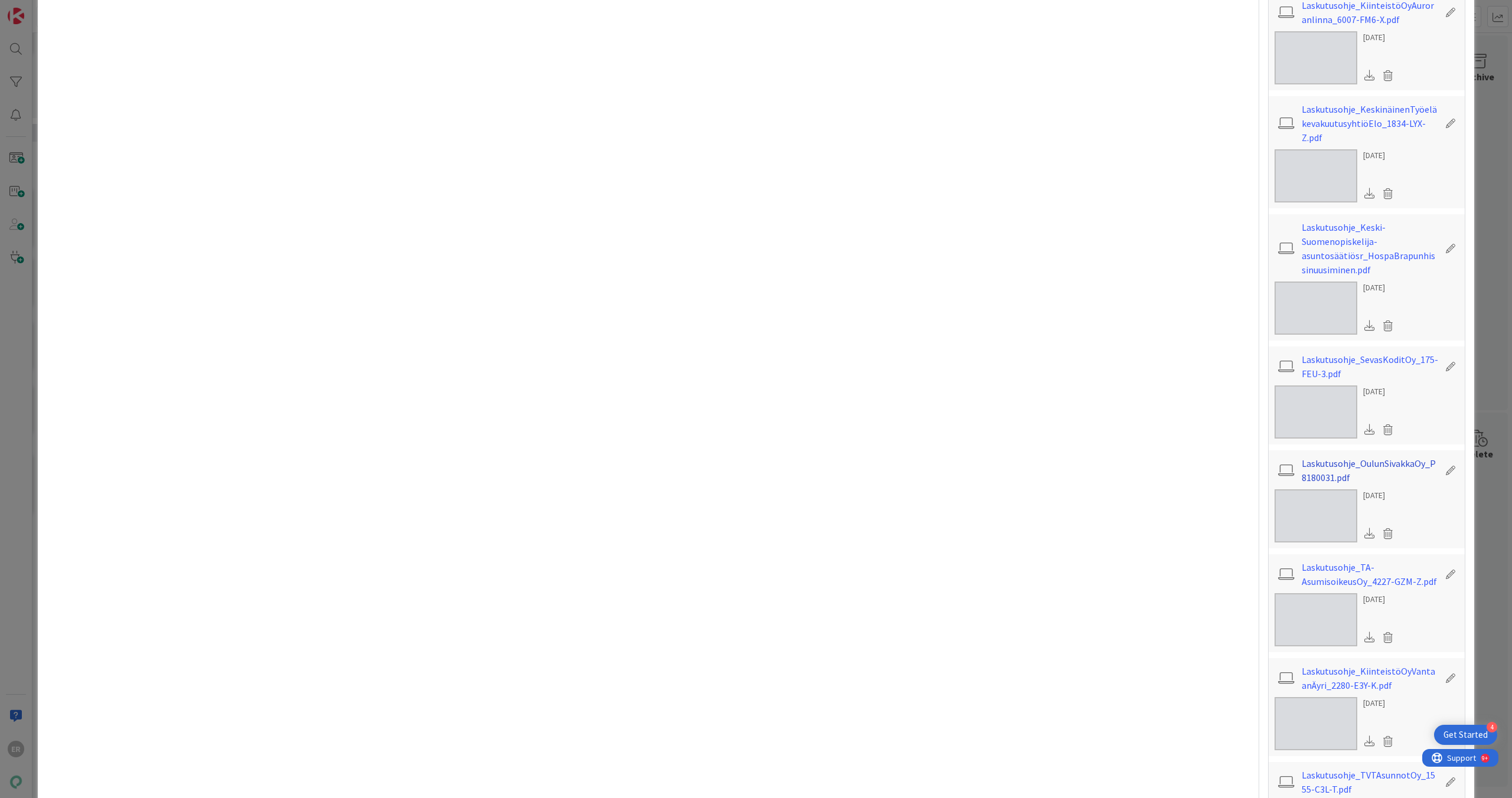
click at [693, 356] on link "Laskutusohje_OulunSivakkaOy_P8180031.pdf" at bounding box center [1369, 471] width 137 height 28
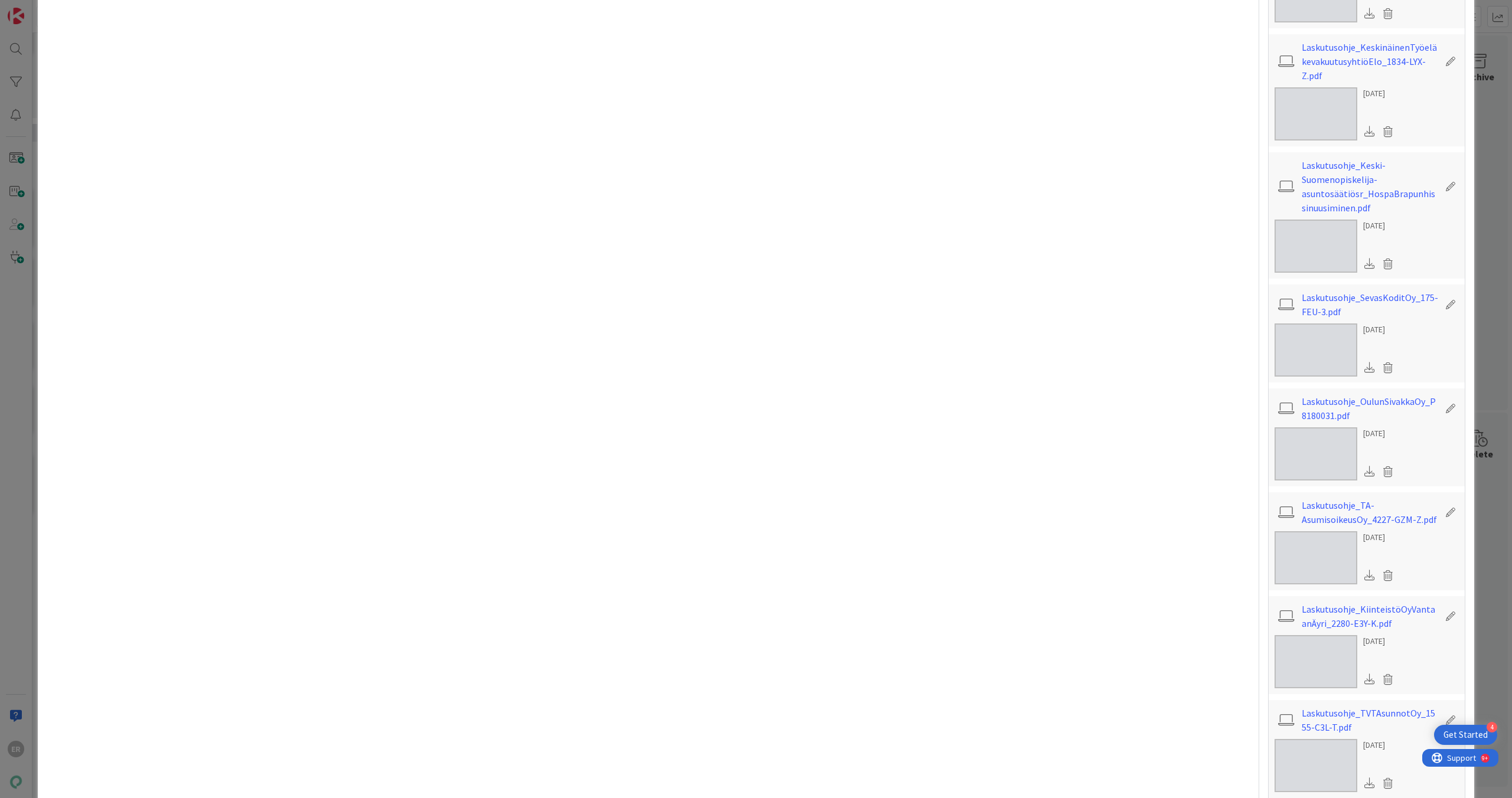
scroll to position [1116, 0]
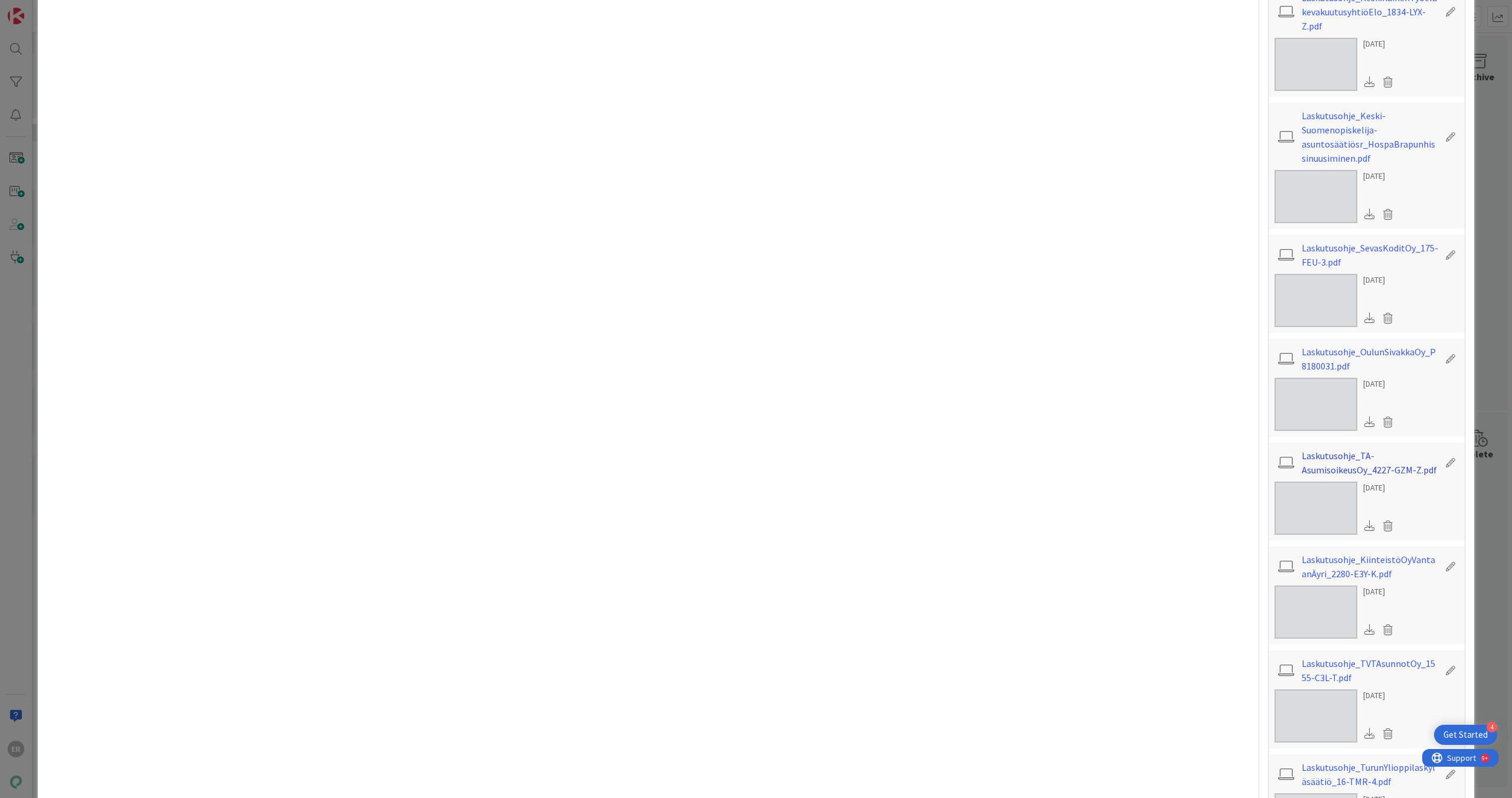
click at [693, 356] on link "Laskutusohje_TA-AsumisoikeusOy_4227-GZM-Z.pdf" at bounding box center [1369, 463] width 137 height 28
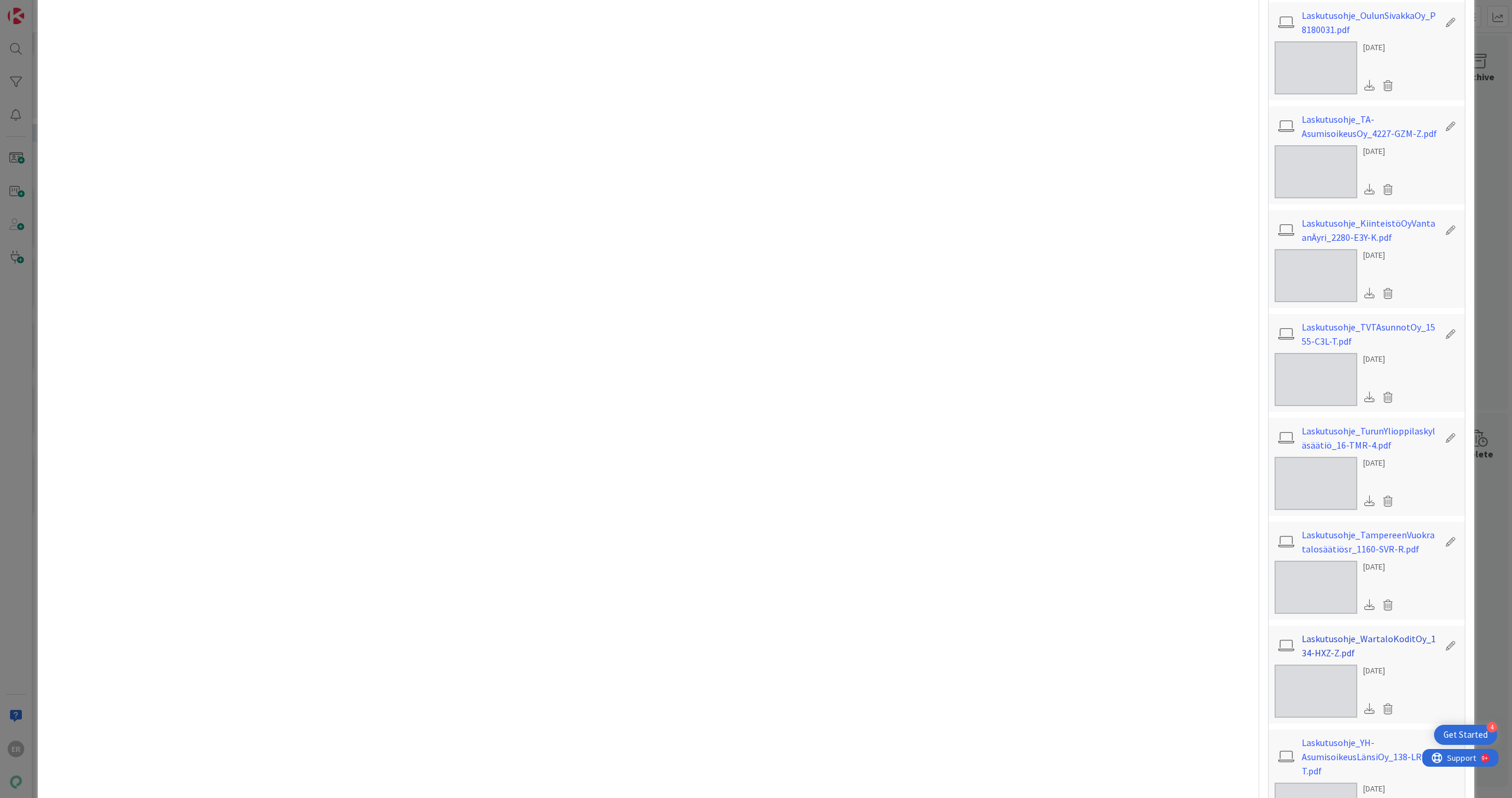
scroll to position [1441, 0]
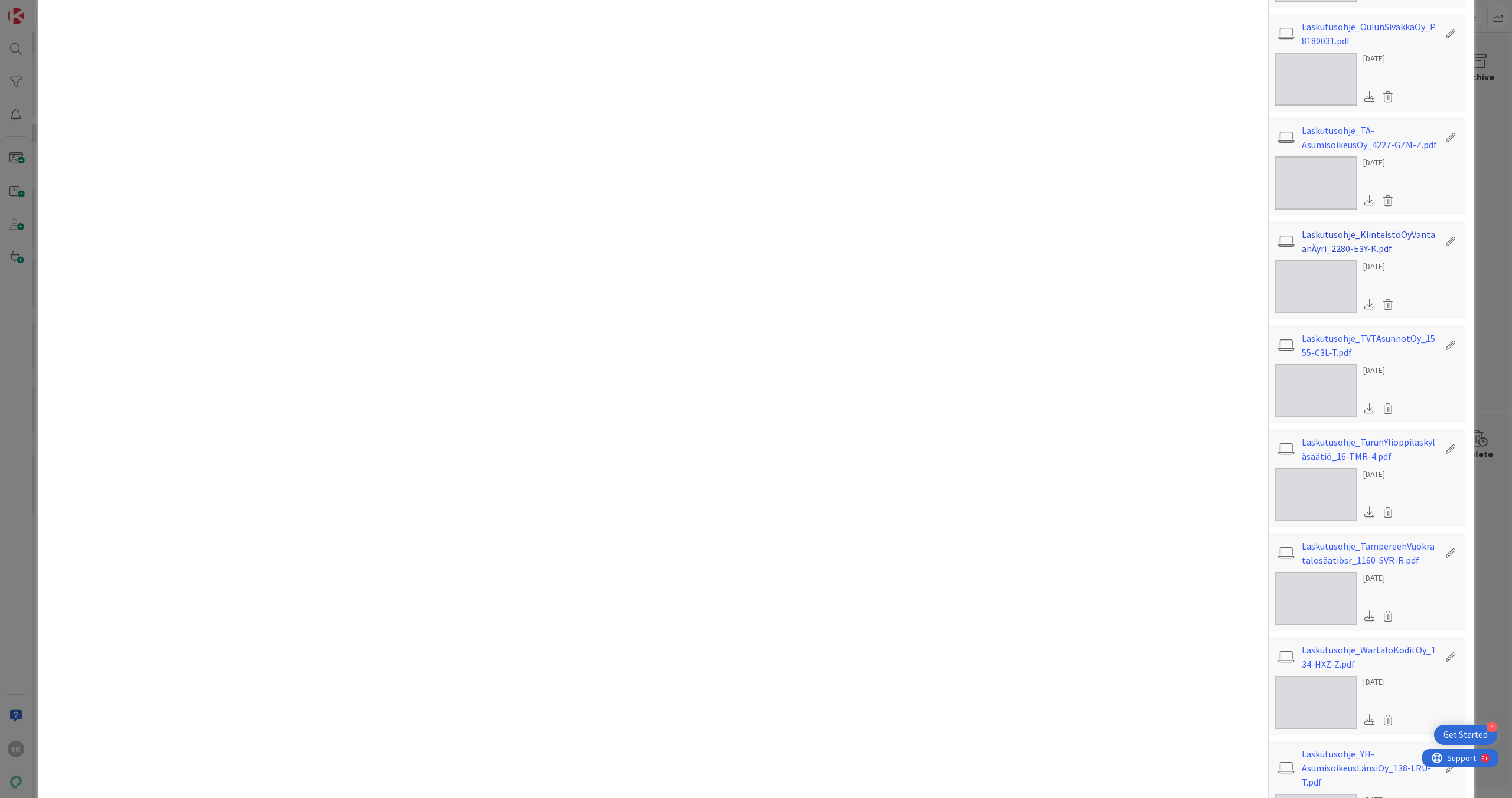
click at [693, 228] on link "Laskutusohje_KiinteistöOyVantaanÄyri_2280-E3Y-K.pdf" at bounding box center [1369, 242] width 137 height 28
click at [693, 331] on link "Laskutusohje_TVTAsunnotOy_1555-C3L-T.pdf" at bounding box center [1369, 345] width 137 height 28
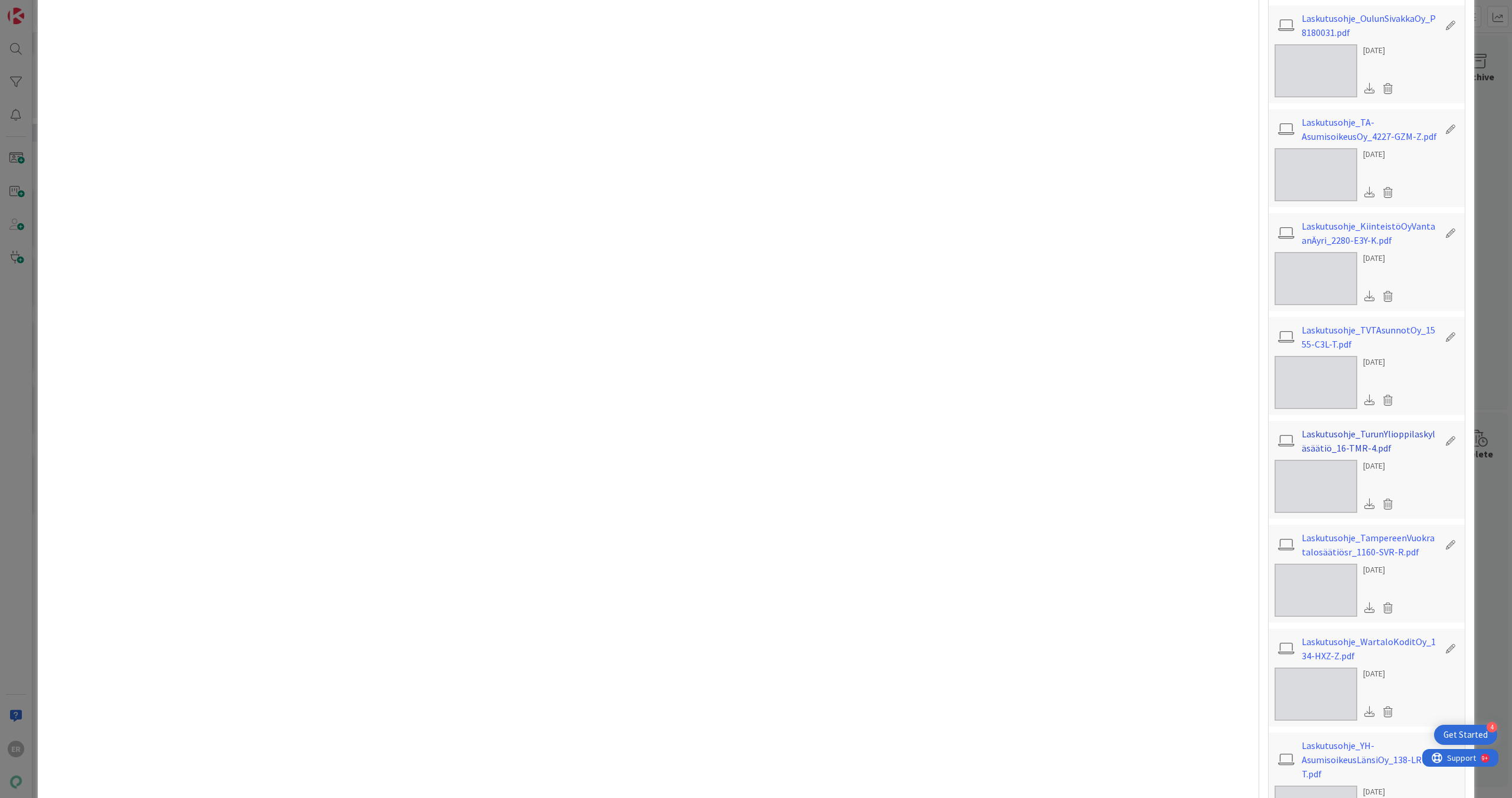
scroll to position [1459, 0]
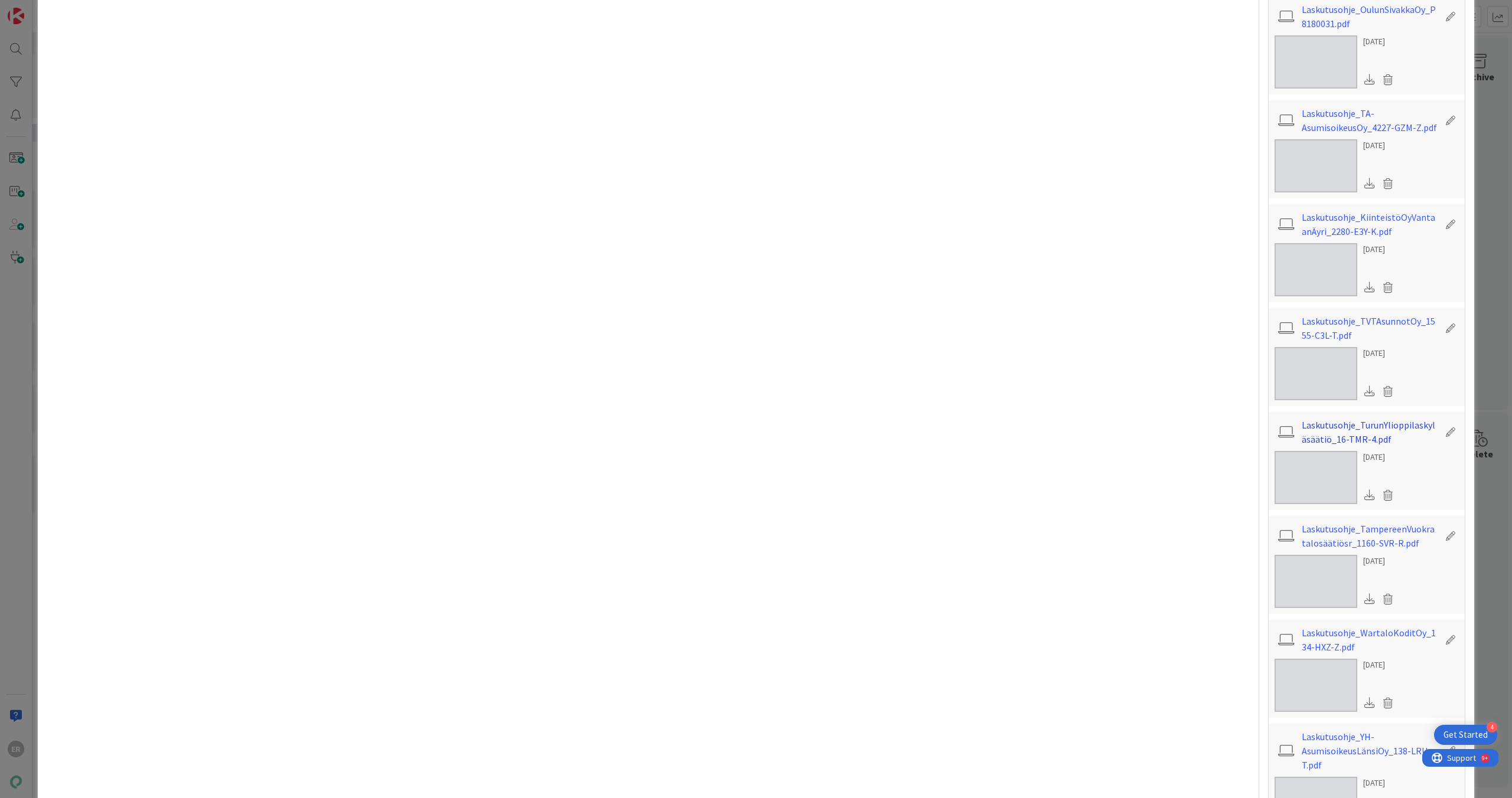
click at [693, 356] on link "Laskutusohje_TurunYlioppilaskyläsäätiö_16-TMR-4.pdf" at bounding box center [1369, 432] width 137 height 28
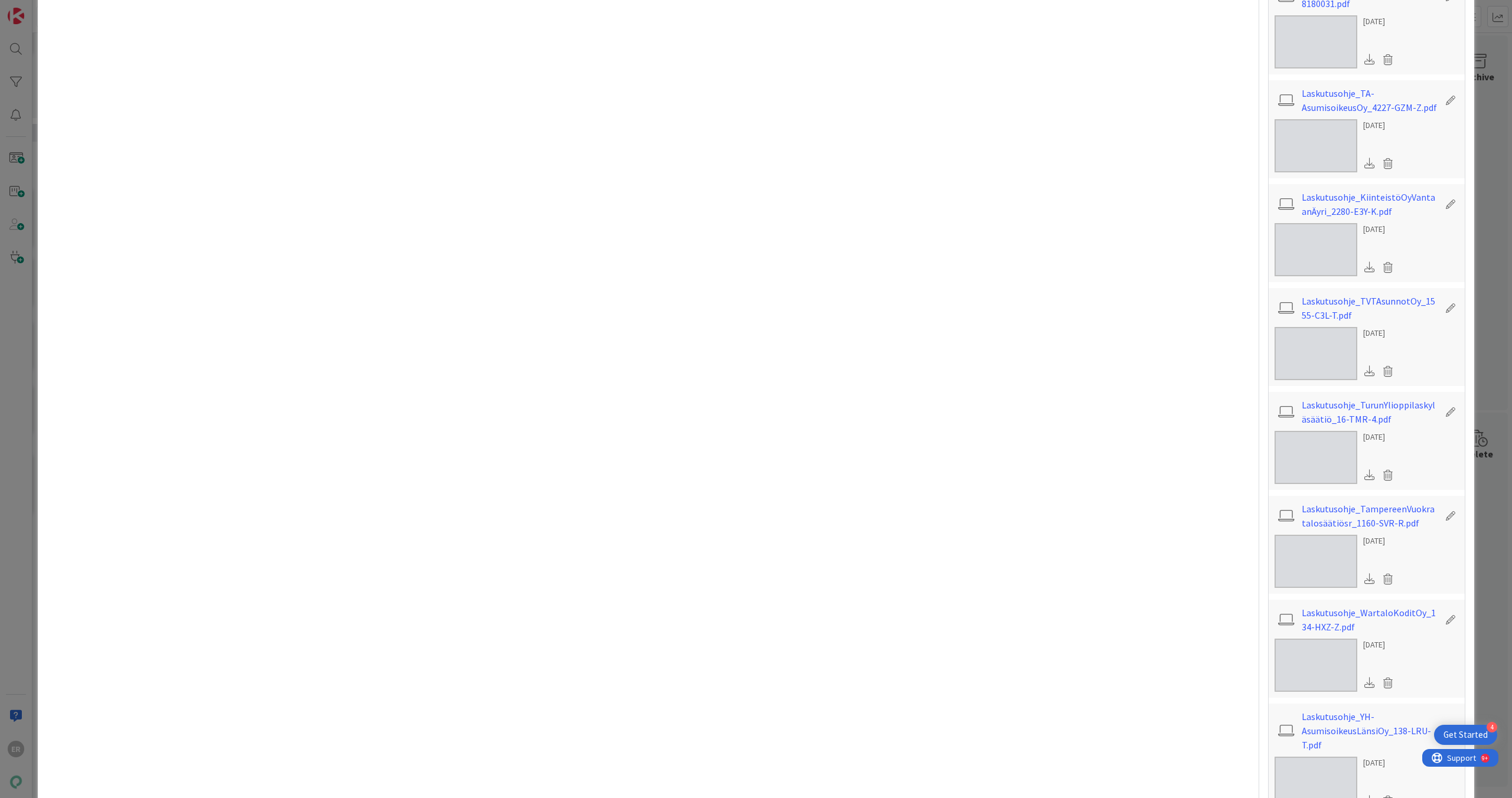
scroll to position [1479, 0]
click at [693, 356] on link "Laskutusohje_TampereenVuokratalosäätiösr_1160-SVR-R.pdf" at bounding box center [1369, 515] width 137 height 28
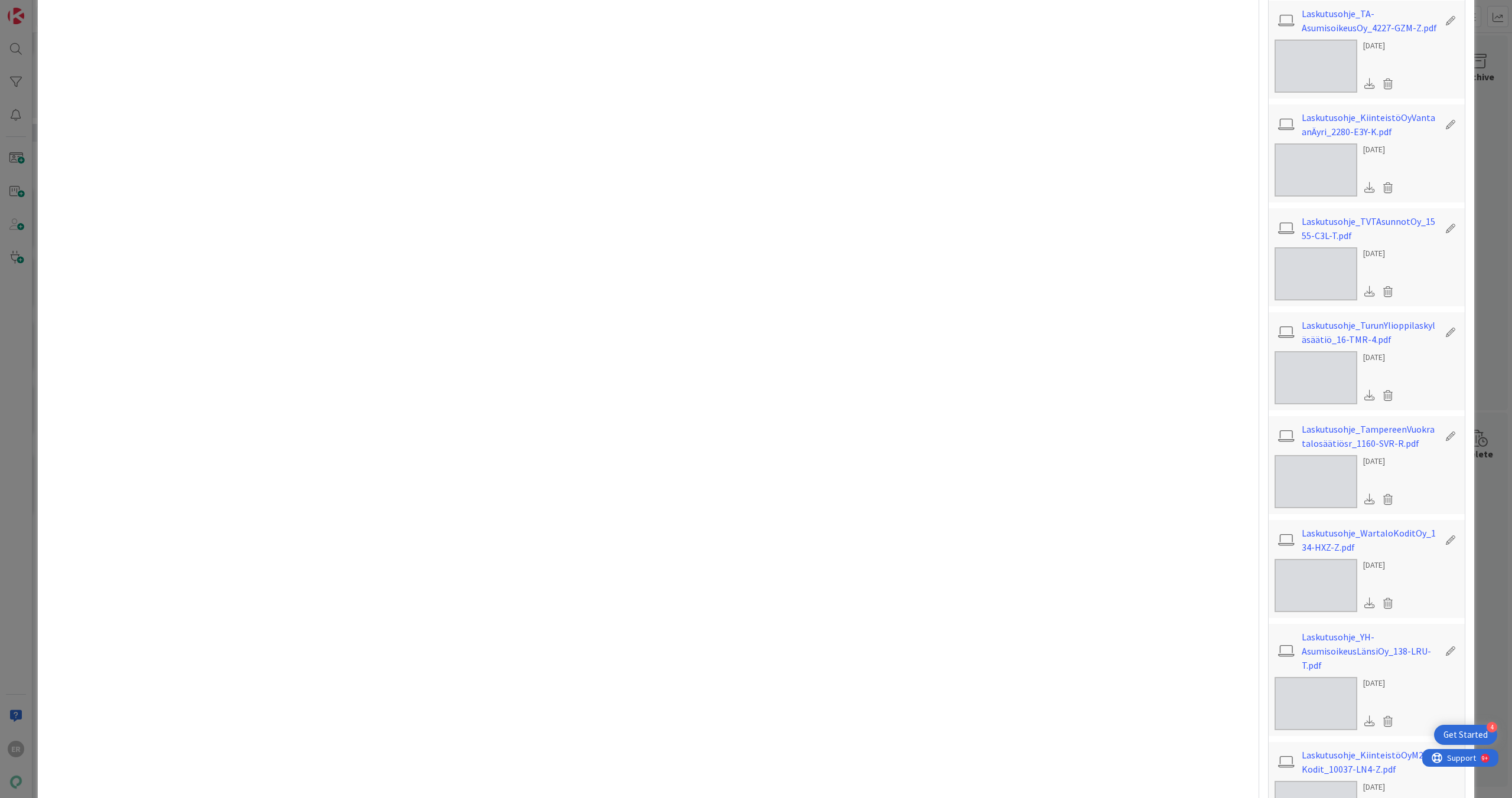
scroll to position [1563, 0]
click at [693, 356] on link "Laskutusohje_WartaloKoditOy_134-HXZ-Z.pdf" at bounding box center [1369, 535] width 137 height 28
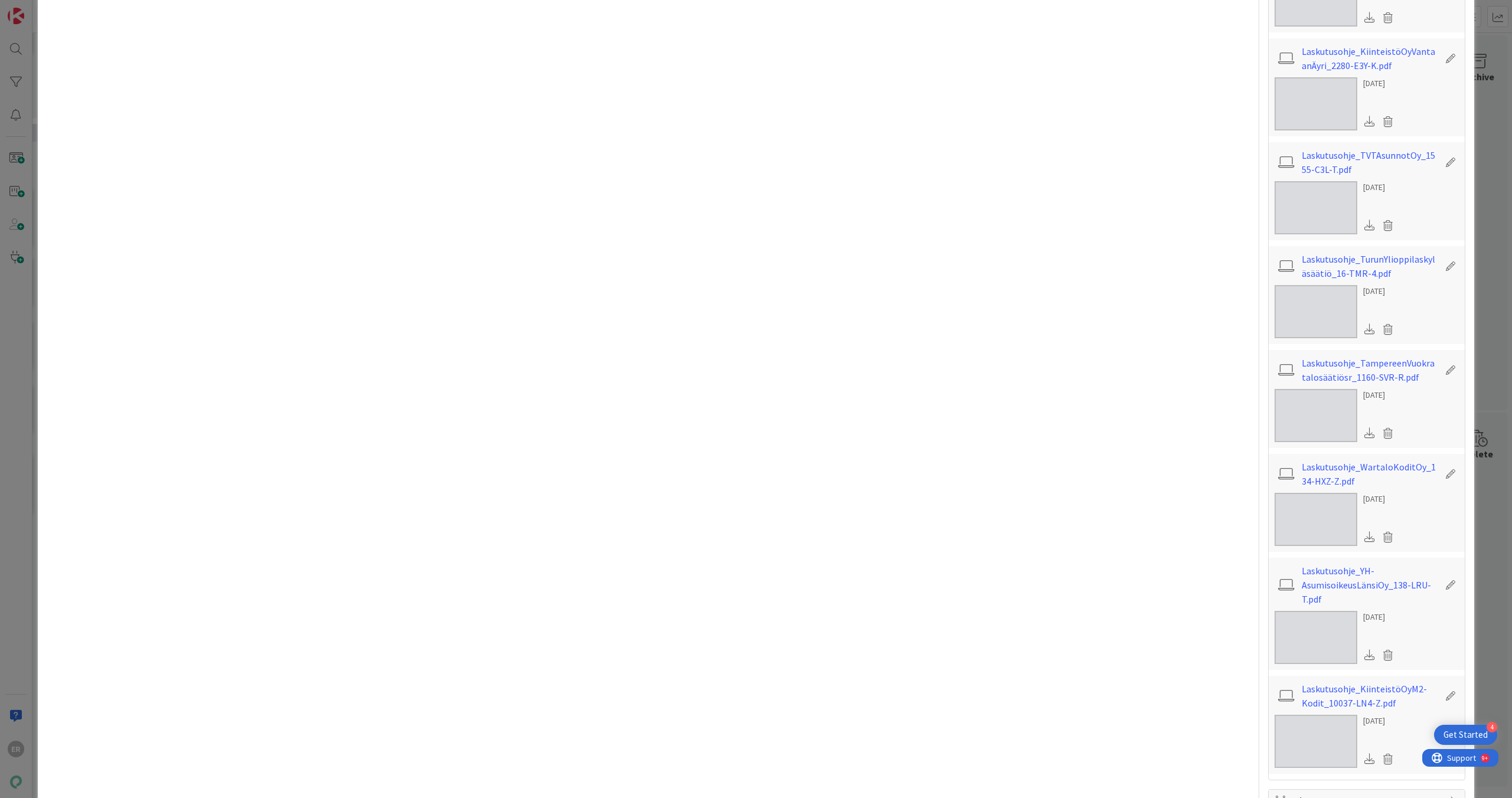
scroll to position [1666, 0]
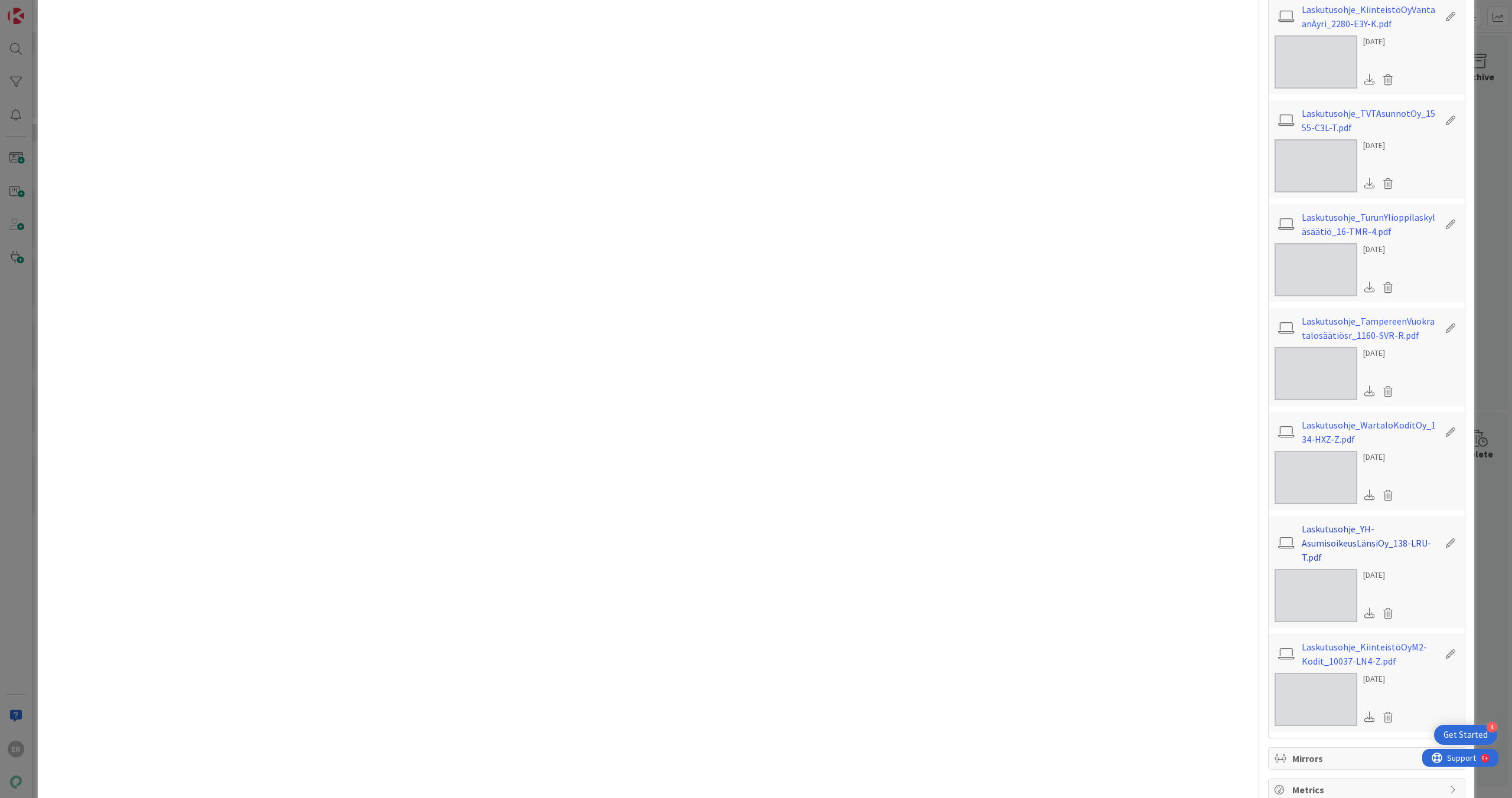
click at [693, 356] on link "Laskutusohje_YH-AsumisoikeusLänsiOy_138-LRU-T.pdf" at bounding box center [1369, 543] width 137 height 42
click at [693, 356] on link "Laskutusohje_KiinteistöOyM2-Kodit_10037-LN4-Z.pdf" at bounding box center [1369, 654] width 137 height 28
